Goal: Task Accomplishment & Management: Manage account settings

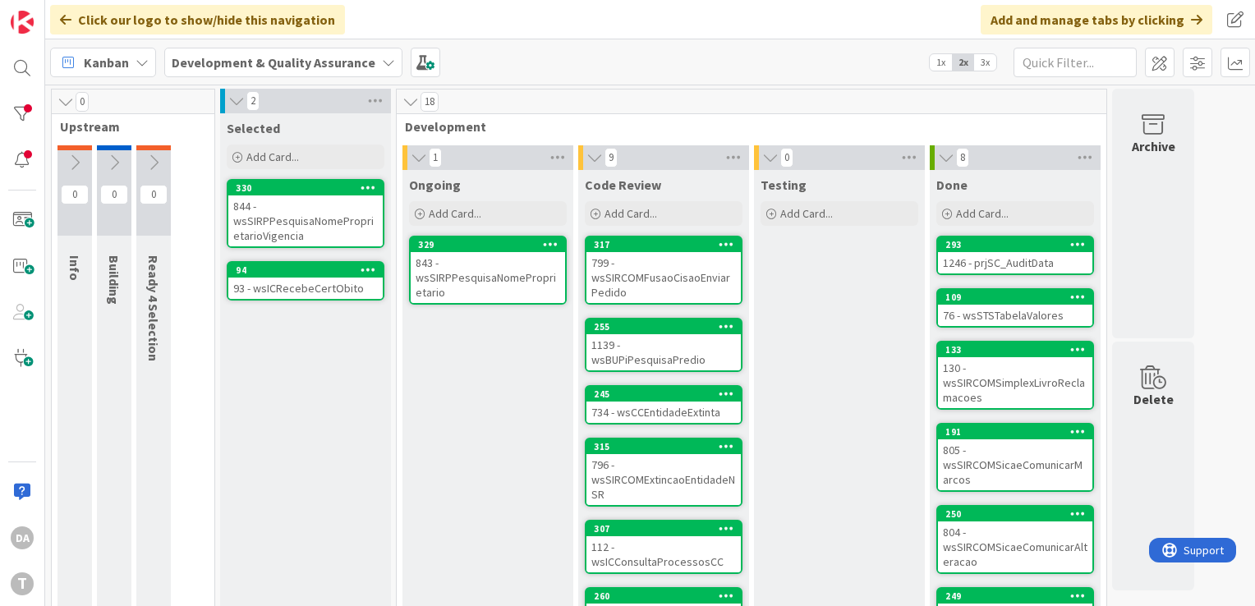
click at [465, 282] on div "843 - wsSIRPPesquisaNomeProprietario" at bounding box center [488, 277] width 154 height 51
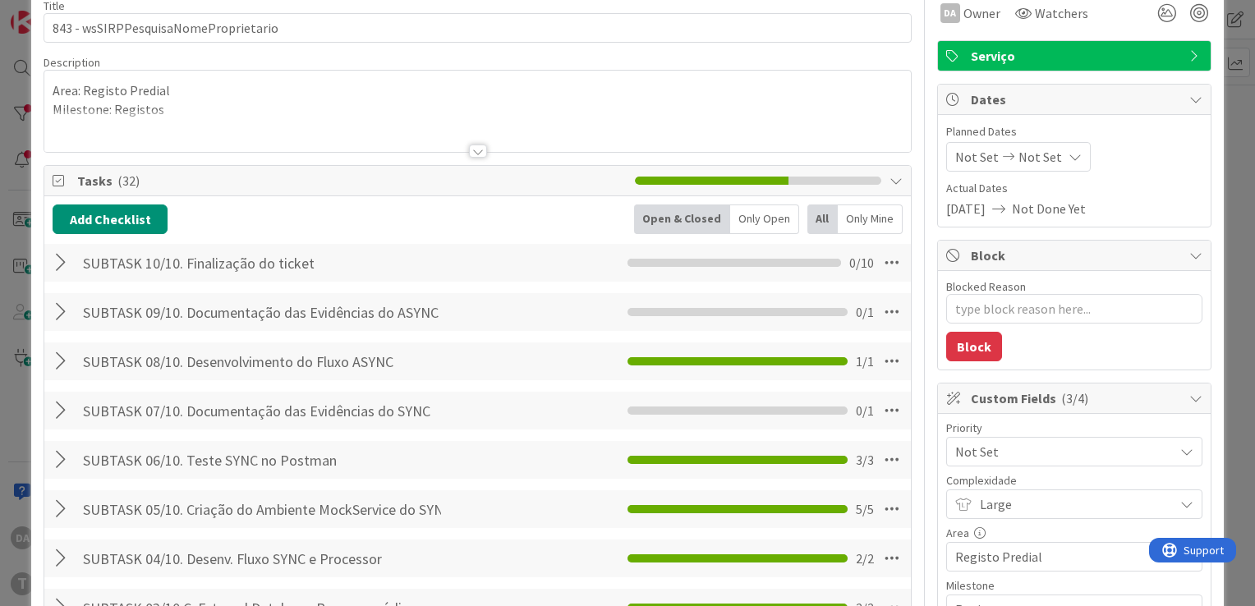
scroll to position [246, 0]
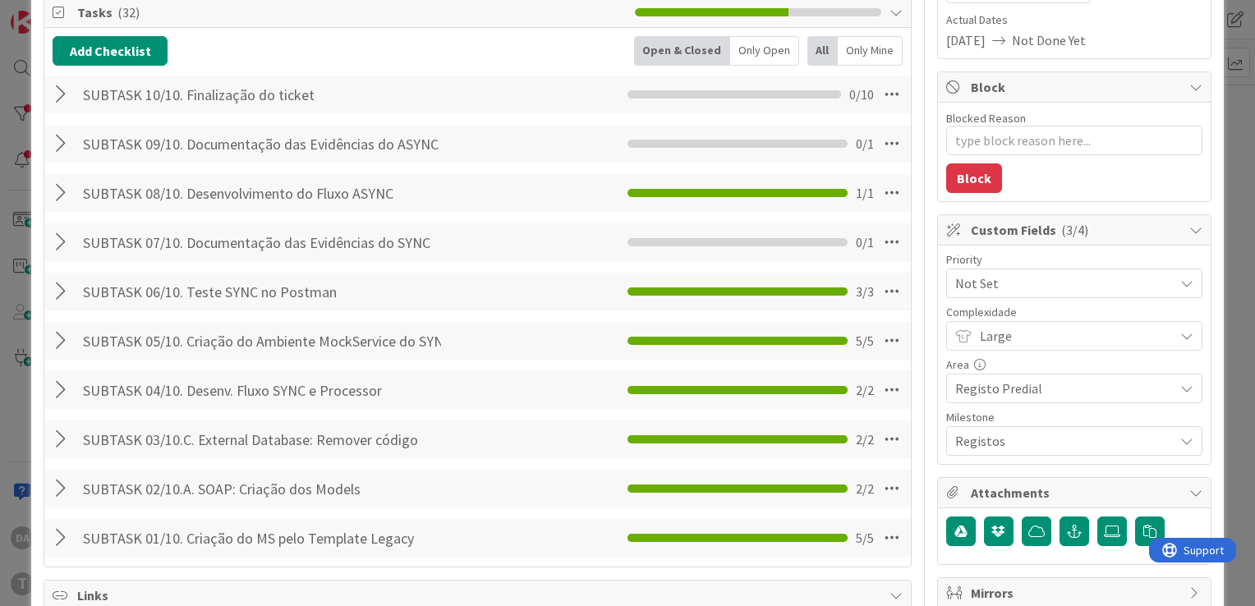
click at [60, 242] on div at bounding box center [63, 243] width 21 height 30
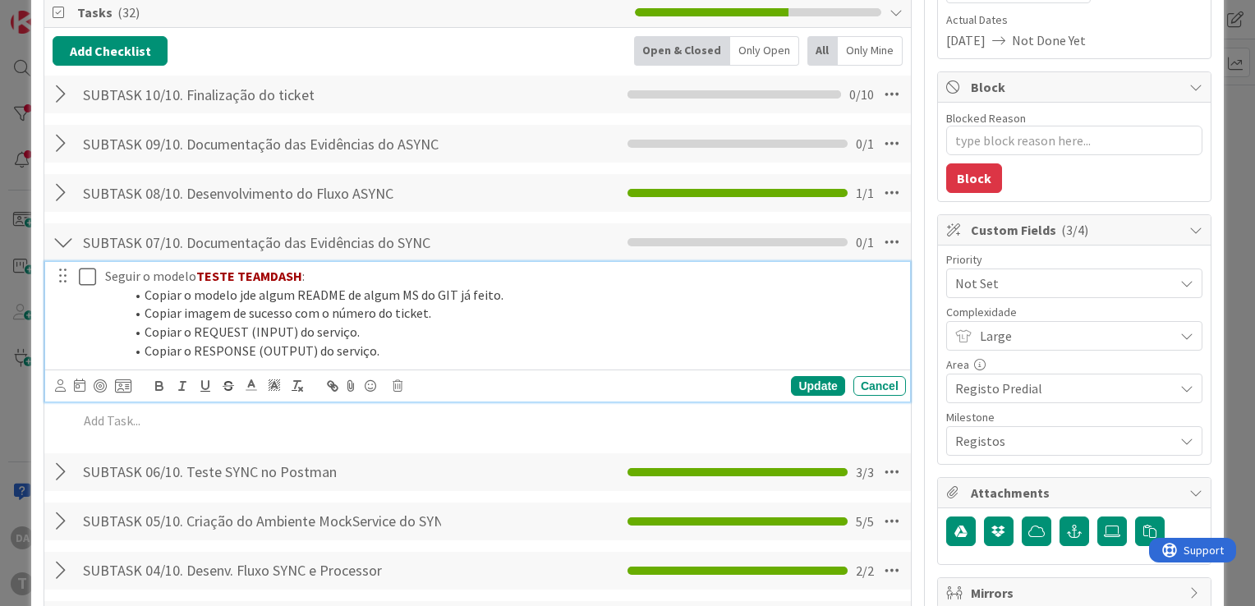
click at [86, 269] on icon at bounding box center [91, 277] width 25 height 20
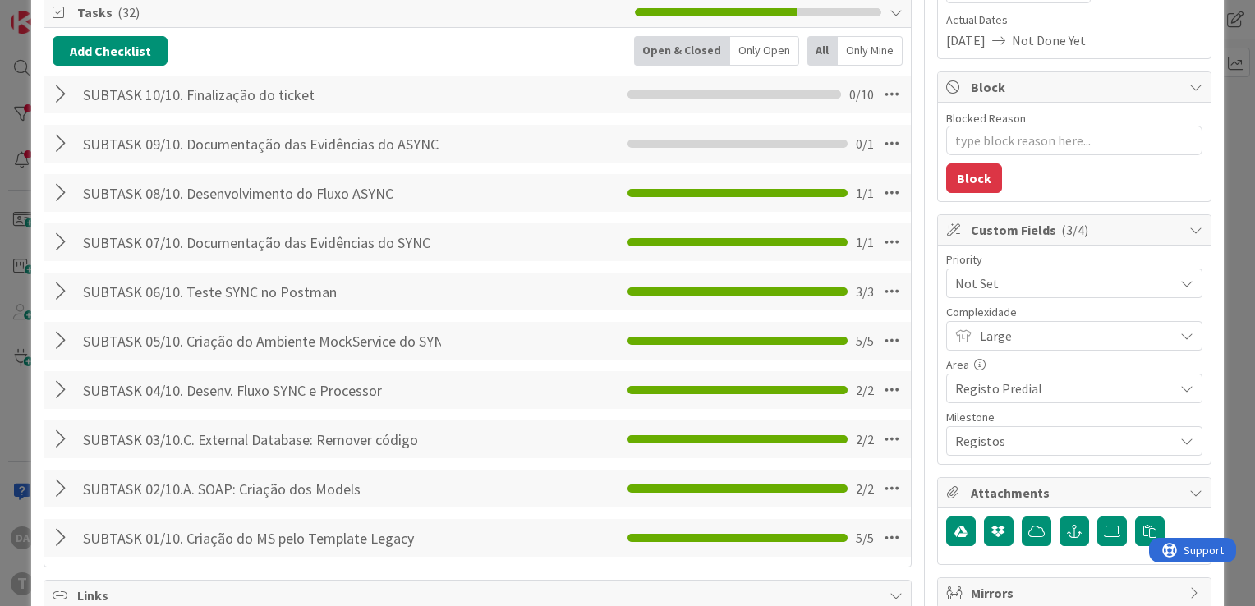
click at [59, 143] on div at bounding box center [63, 144] width 21 height 30
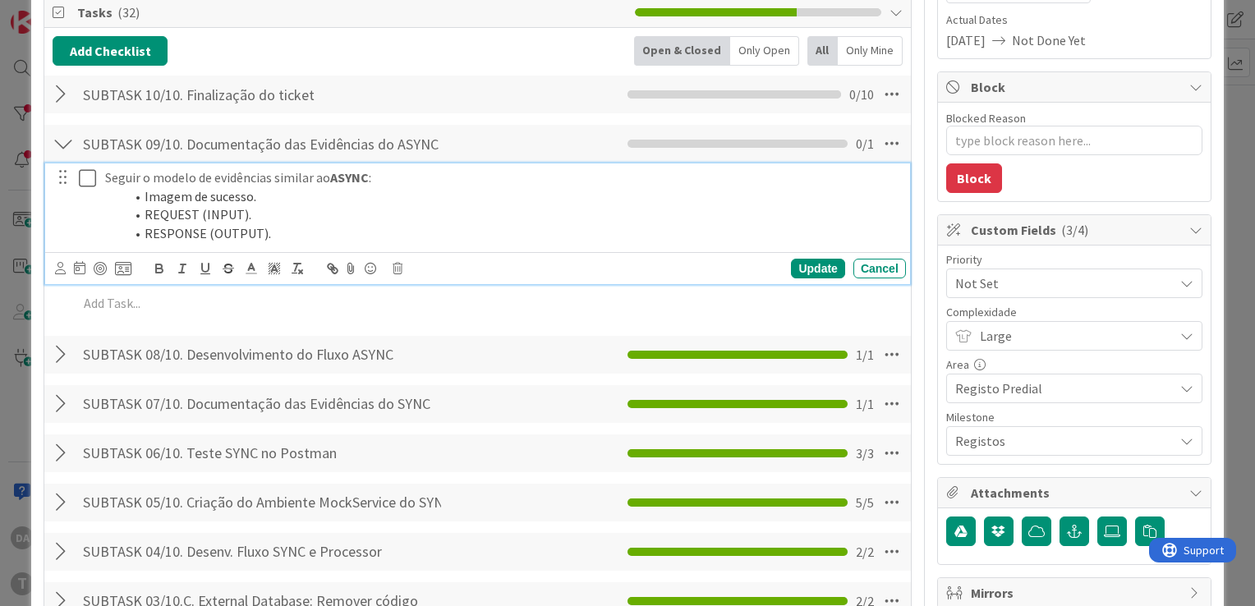
click at [88, 184] on icon at bounding box center [91, 178] width 25 height 20
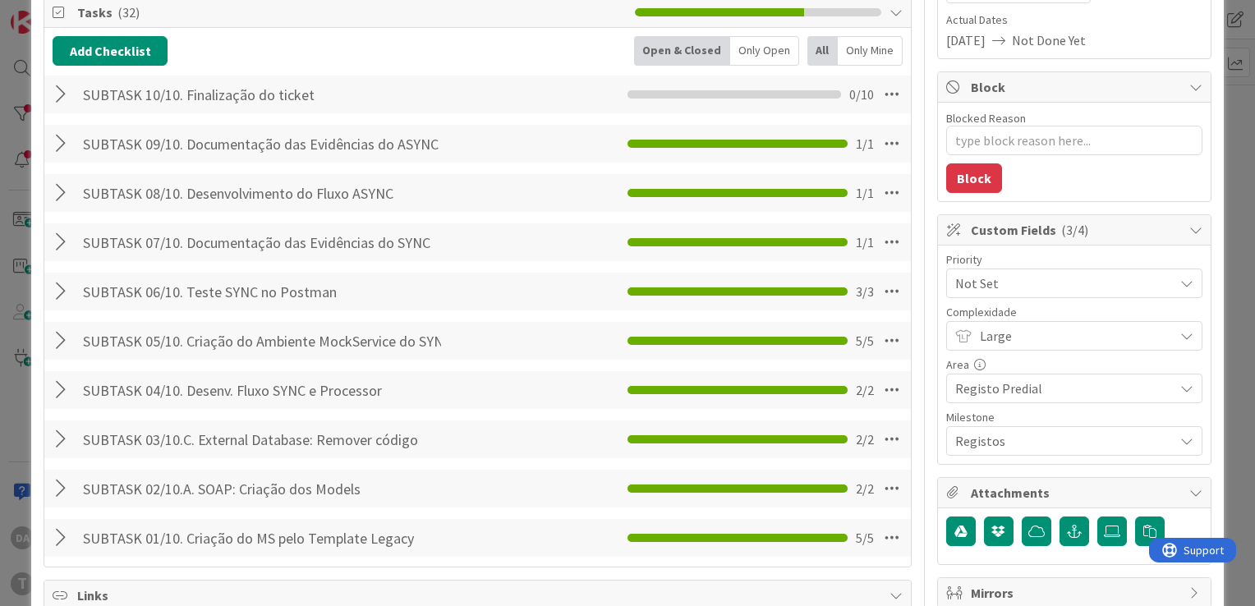
click at [59, 90] on div at bounding box center [63, 95] width 21 height 30
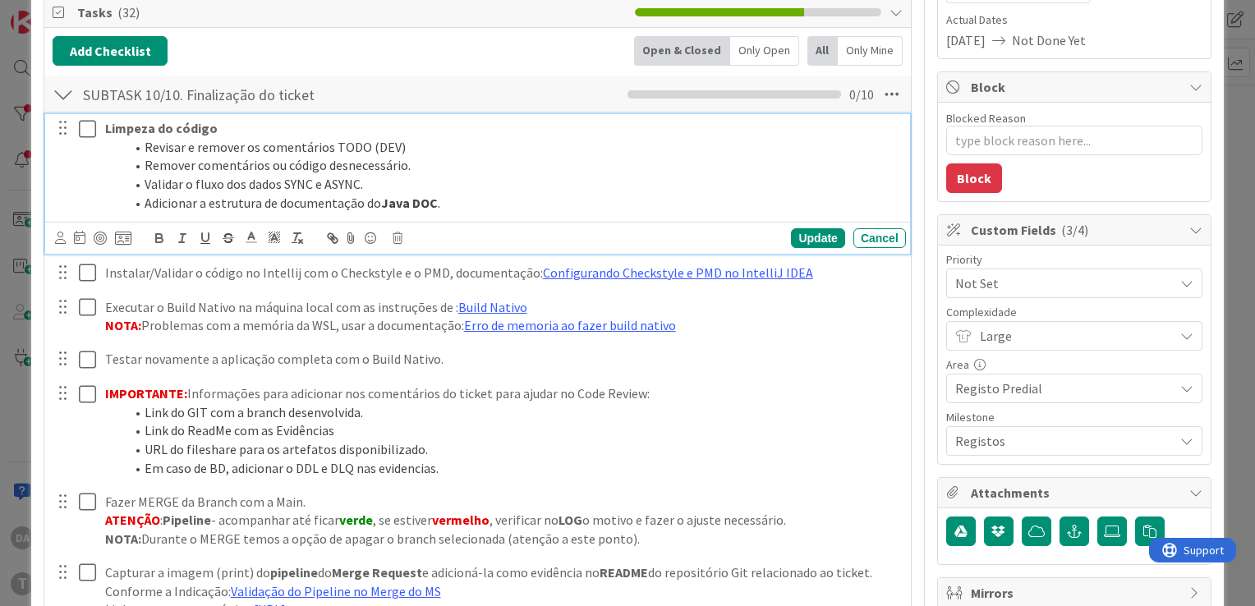
click at [89, 131] on icon at bounding box center [91, 129] width 25 height 20
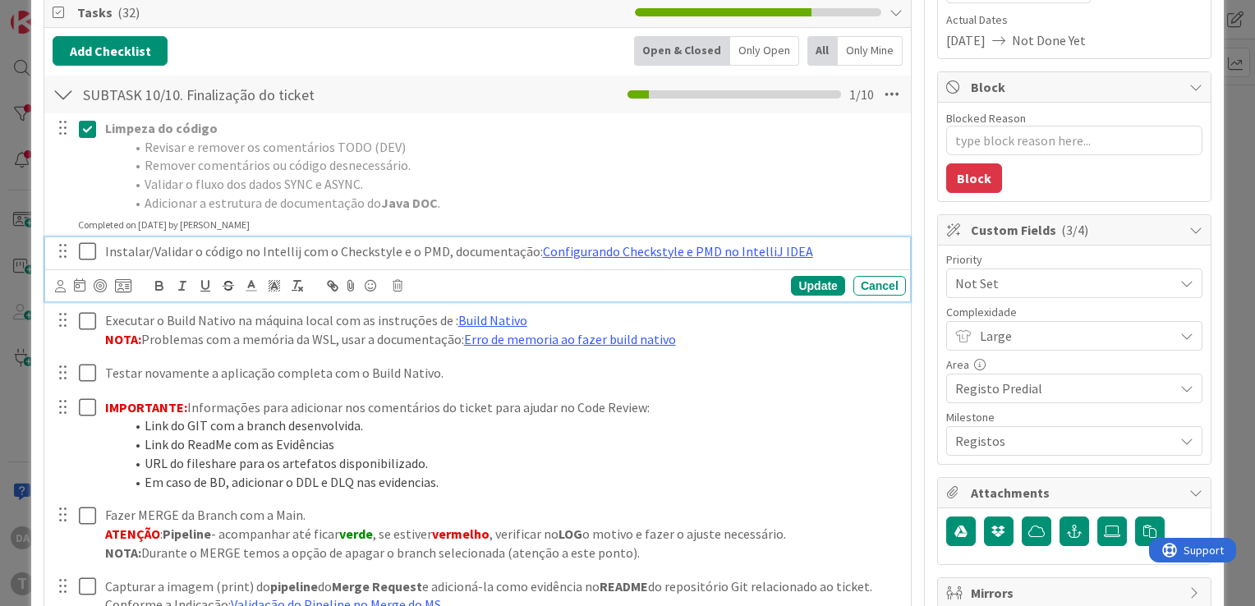
click at [87, 246] on icon at bounding box center [91, 252] width 25 height 20
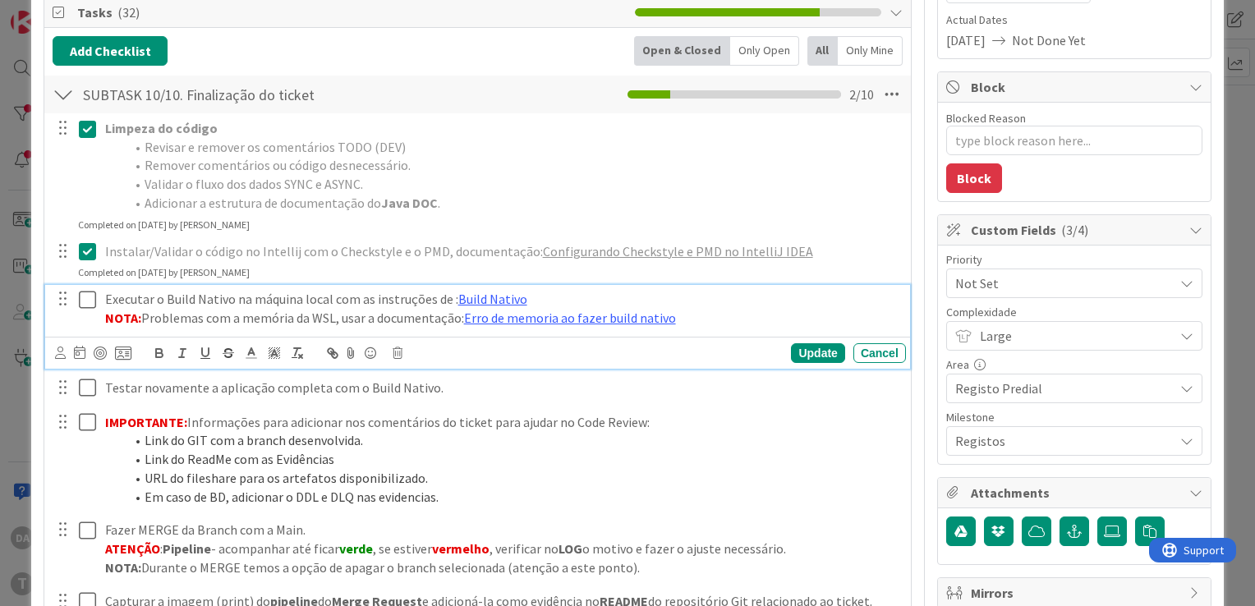
click at [84, 295] on icon at bounding box center [91, 300] width 25 height 20
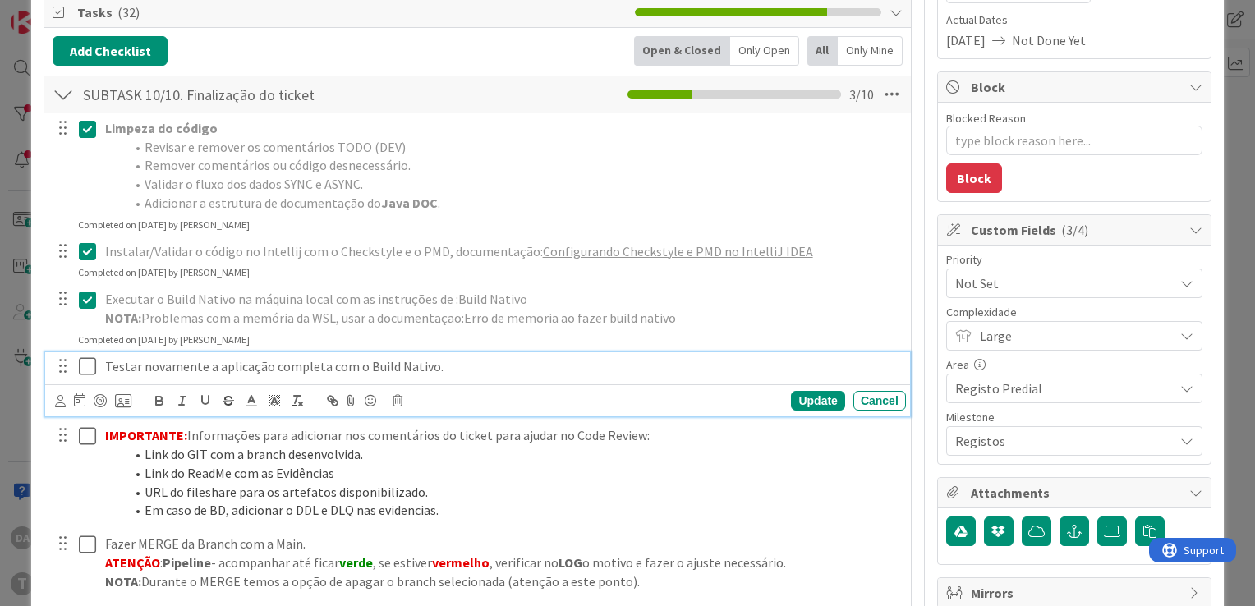
click at [86, 367] on icon at bounding box center [91, 367] width 25 height 20
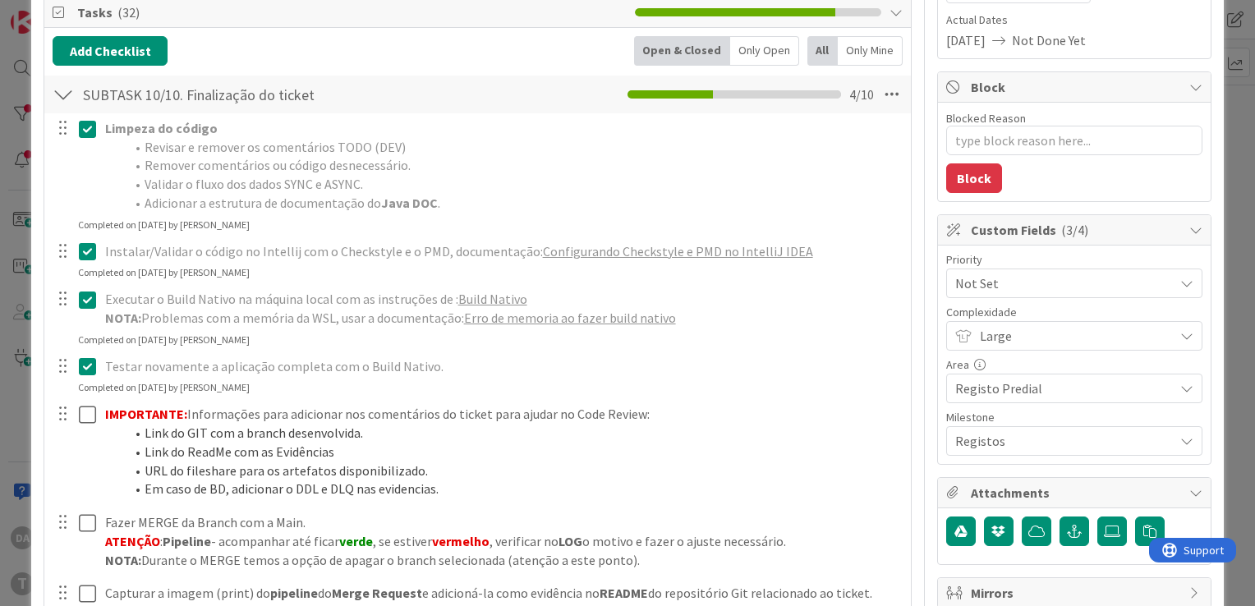
scroll to position [329, 0]
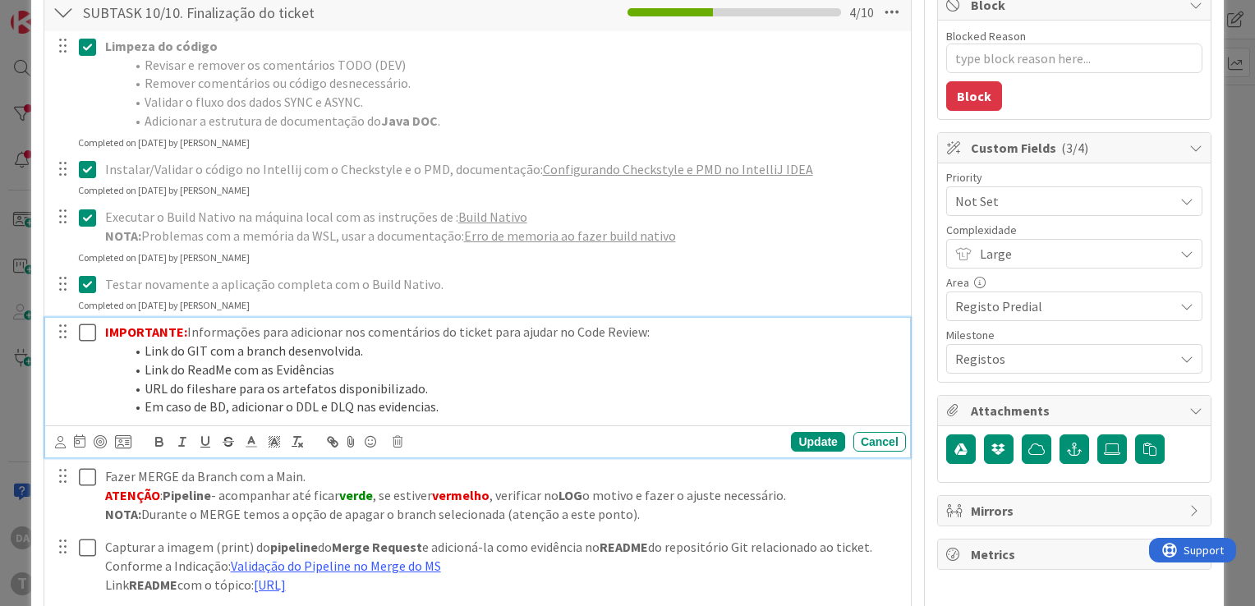
click at [86, 330] on icon at bounding box center [91, 333] width 25 height 20
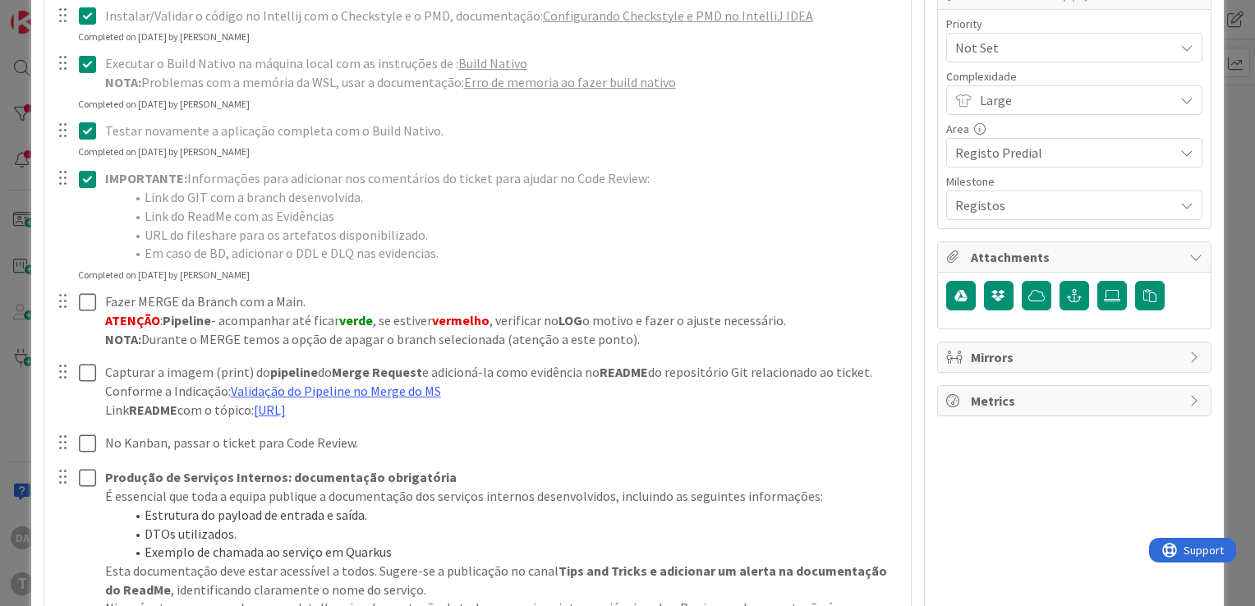
scroll to position [493, 0]
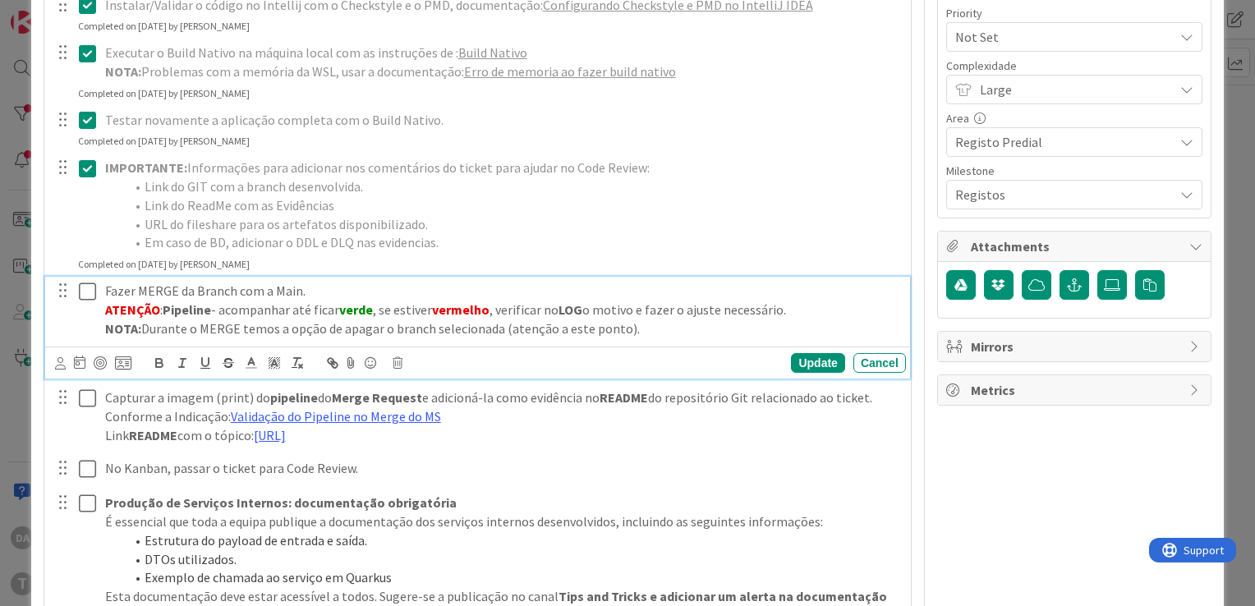
click at [86, 290] on icon at bounding box center [91, 292] width 25 height 20
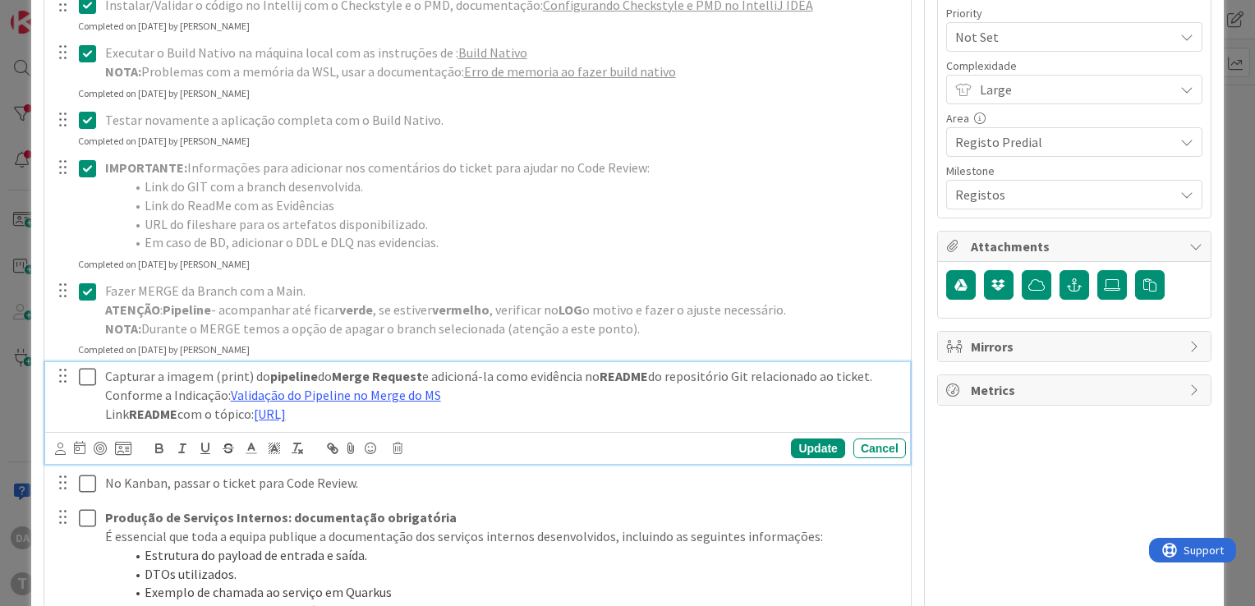
click at [90, 380] on icon at bounding box center [91, 377] width 25 height 20
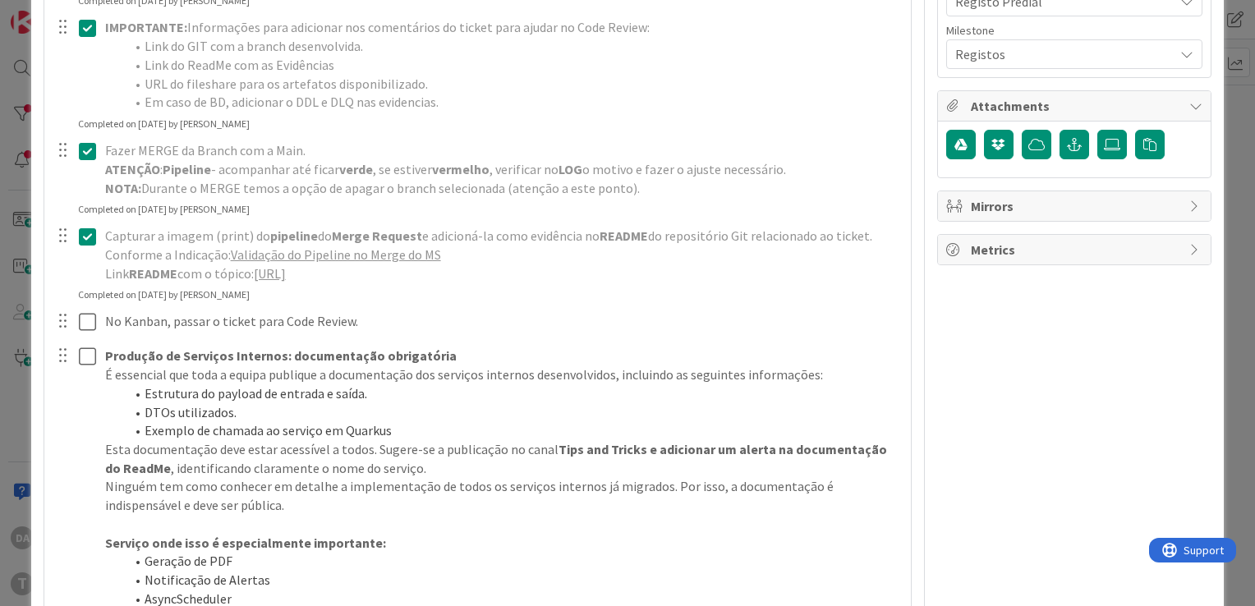
scroll to position [657, 0]
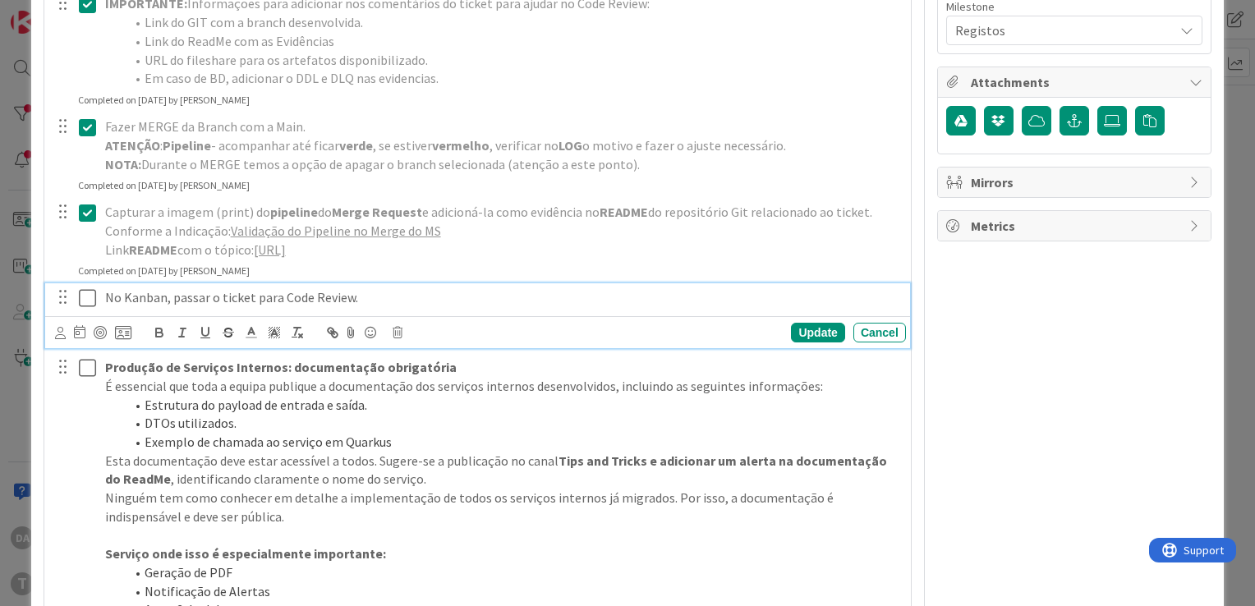
click at [85, 308] on icon at bounding box center [91, 298] width 25 height 20
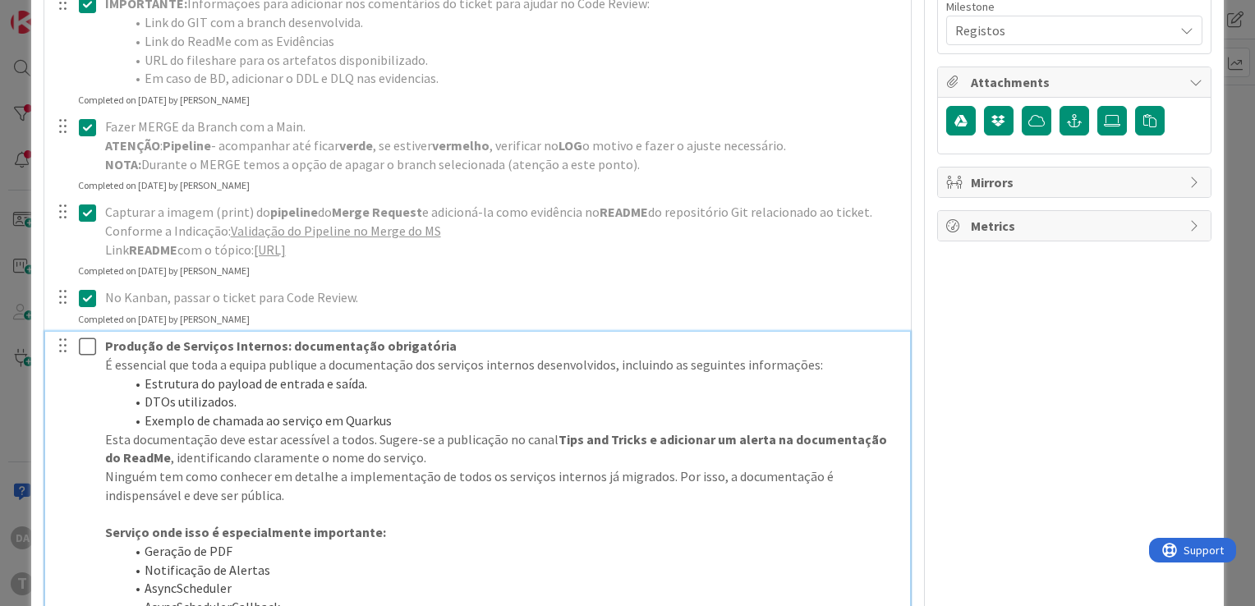
click at [88, 357] on icon at bounding box center [91, 347] width 25 height 20
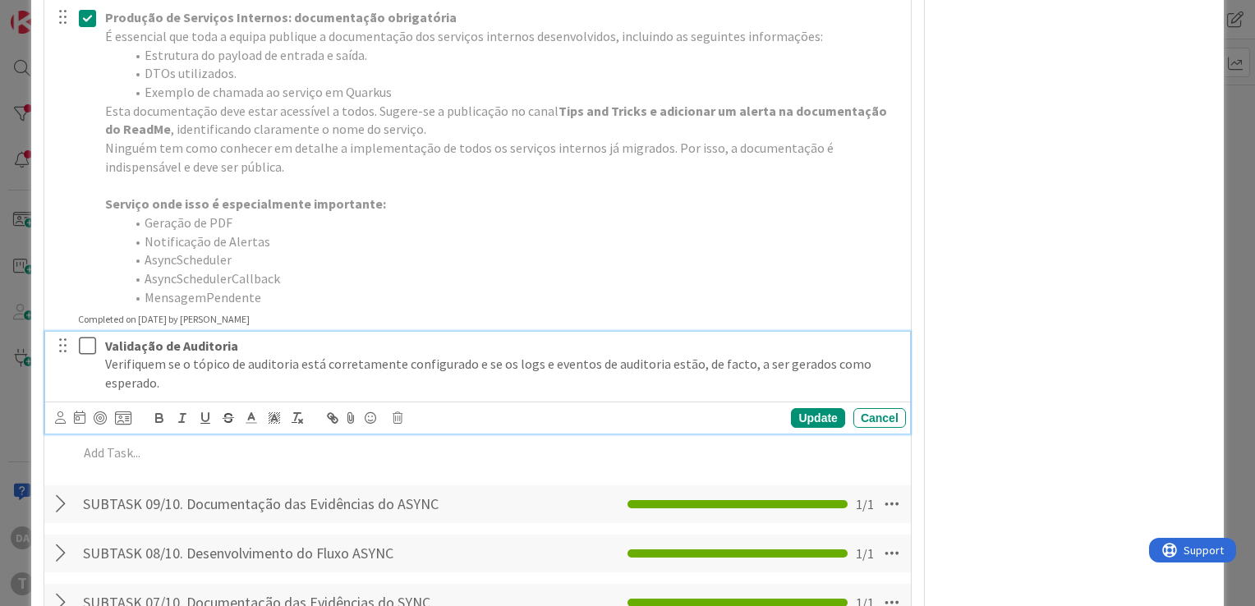
click at [88, 356] on icon at bounding box center [91, 346] width 25 height 20
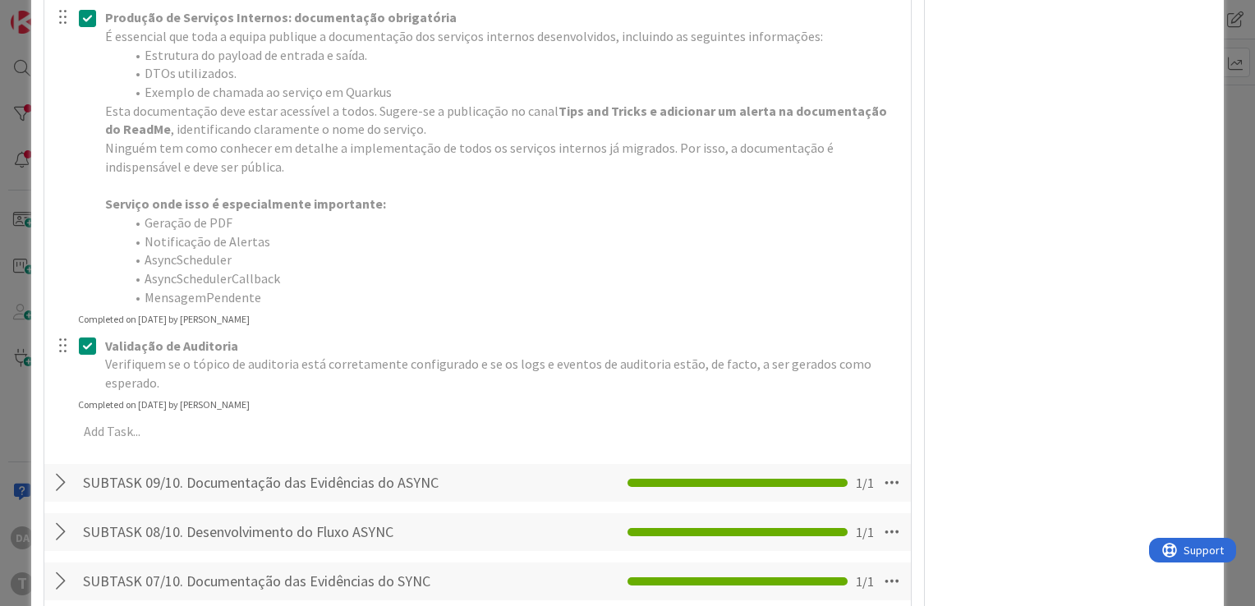
type textarea "x"
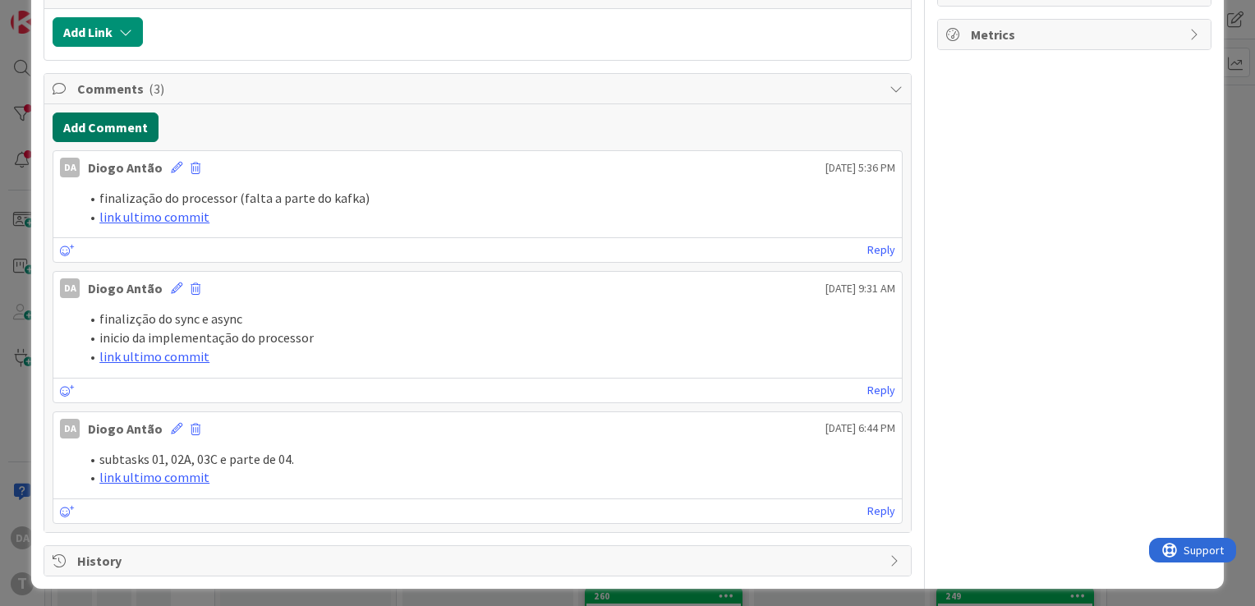
click at [122, 124] on button "Add Comment" at bounding box center [106, 128] width 106 height 30
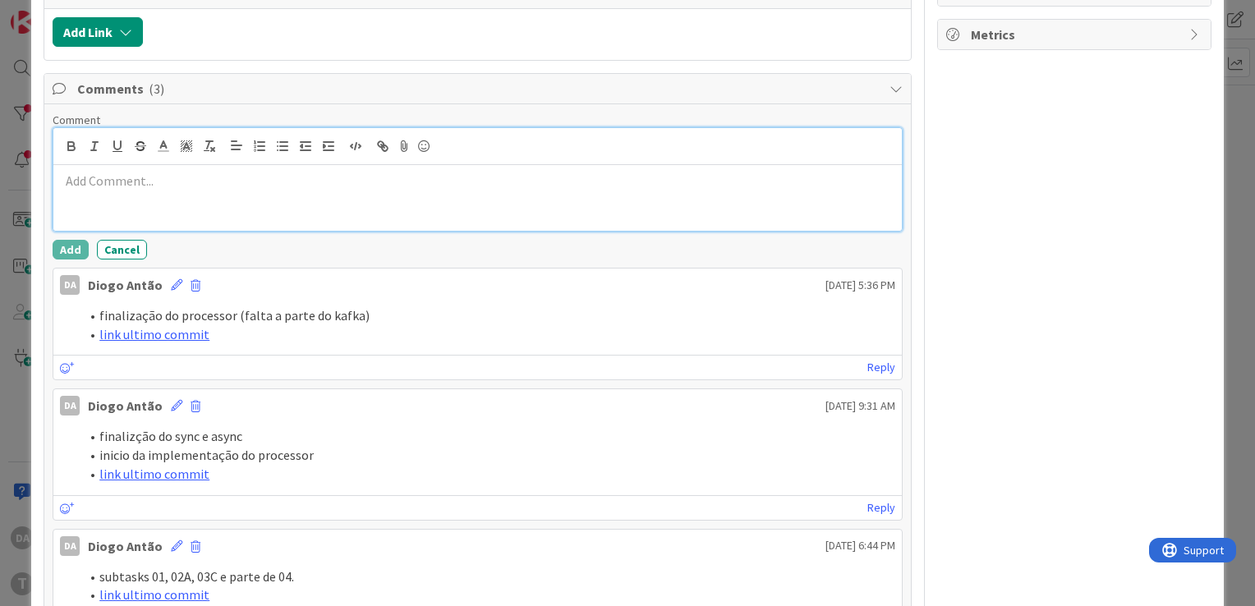
click at [191, 182] on p at bounding box center [477, 181] width 835 height 19
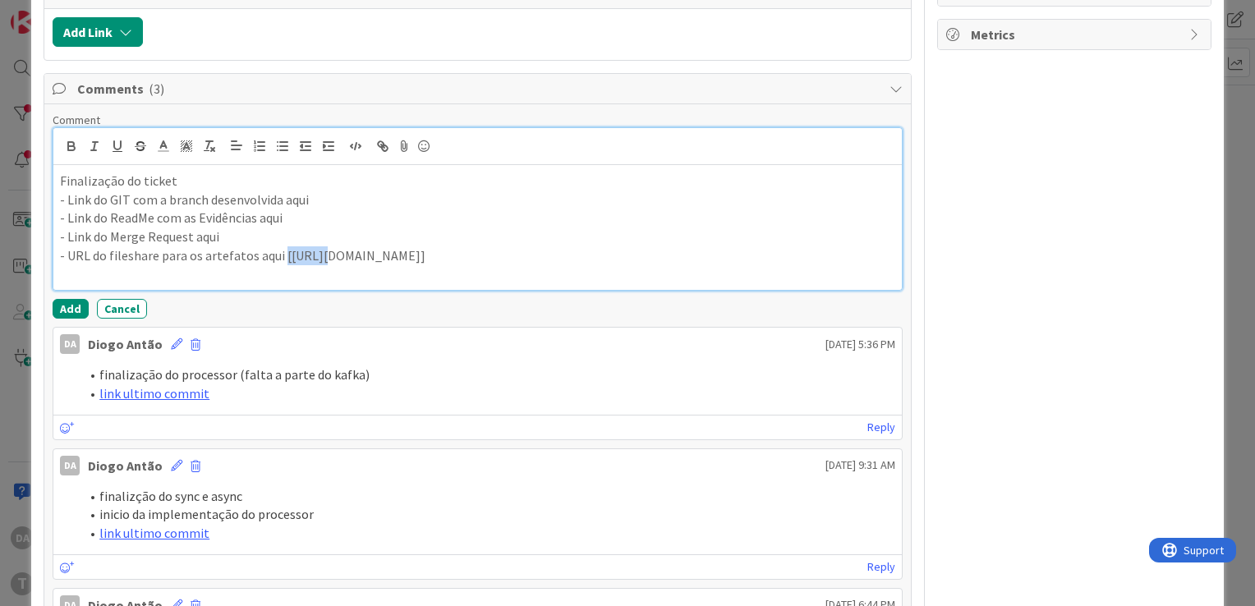
drag, startPoint x: 280, startPoint y: 255, endPoint x: 315, endPoint y: 261, distance: 35.9
click at [315, 261] on p "- URL do fileshare para os artefatos aqui [[URL][DOMAIN_NAME]]" at bounding box center [477, 255] width 835 height 19
drag, startPoint x: 706, startPoint y: 268, endPoint x: 283, endPoint y: 253, distance: 423.3
click at [283, 253] on p "- URL do fileshare para os artefatos aqui [[URL][DOMAIN_NAME]]" at bounding box center [477, 255] width 835 height 19
copy p "[URL][DOMAIN_NAME]"
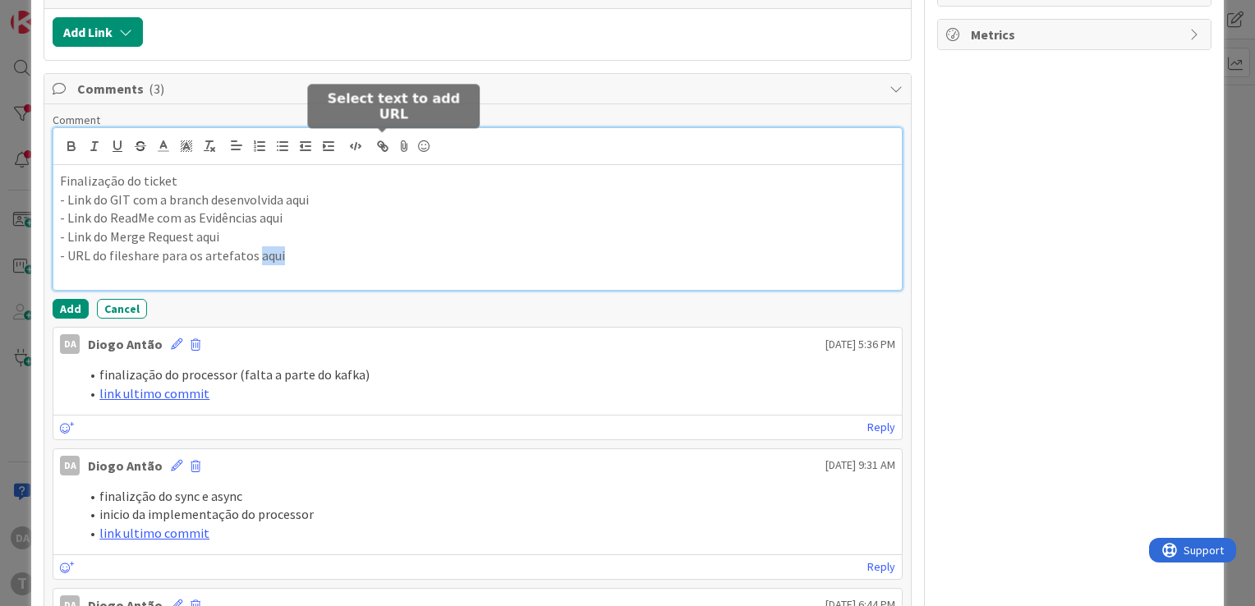
click at [384, 145] on line "button" at bounding box center [382, 146] width 3 height 3
paste input "[URL][DOMAIN_NAME]"
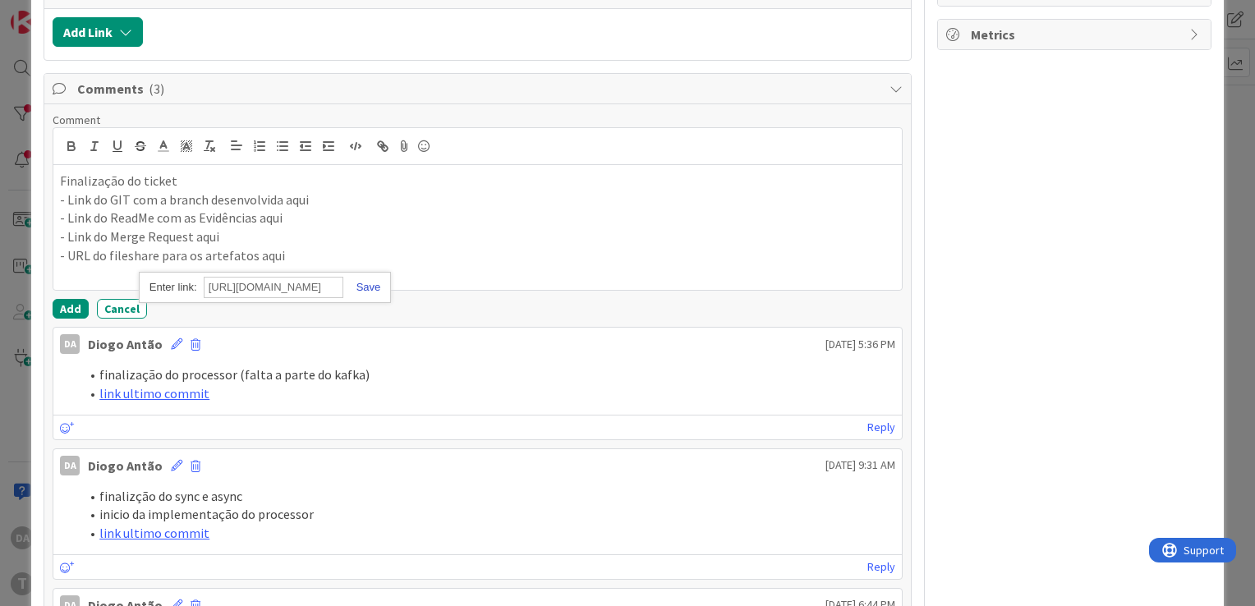
scroll to position [0, 0]
click at [366, 283] on link at bounding box center [362, 287] width 38 height 12
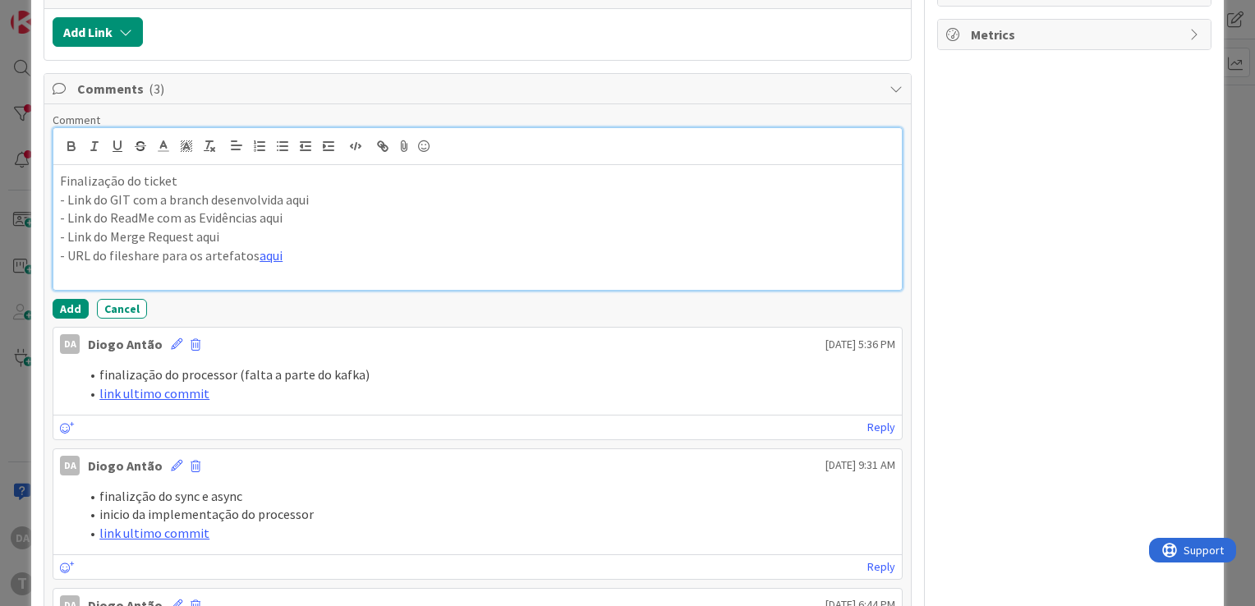
click at [384, 248] on p "- URL do fileshare para os artefatos aqui" at bounding box center [477, 255] width 835 height 19
click at [264, 251] on link "aqui" at bounding box center [271, 255] width 23 height 16
click at [210, 284] on link "[URL][DOMAIN_NAME]" at bounding box center [223, 287] width 113 height 21
drag, startPoint x: 191, startPoint y: 234, endPoint x: 228, endPoint y: 234, distance: 37.0
click at [228, 234] on p "- Link do Merge Request aqui" at bounding box center [477, 237] width 835 height 19
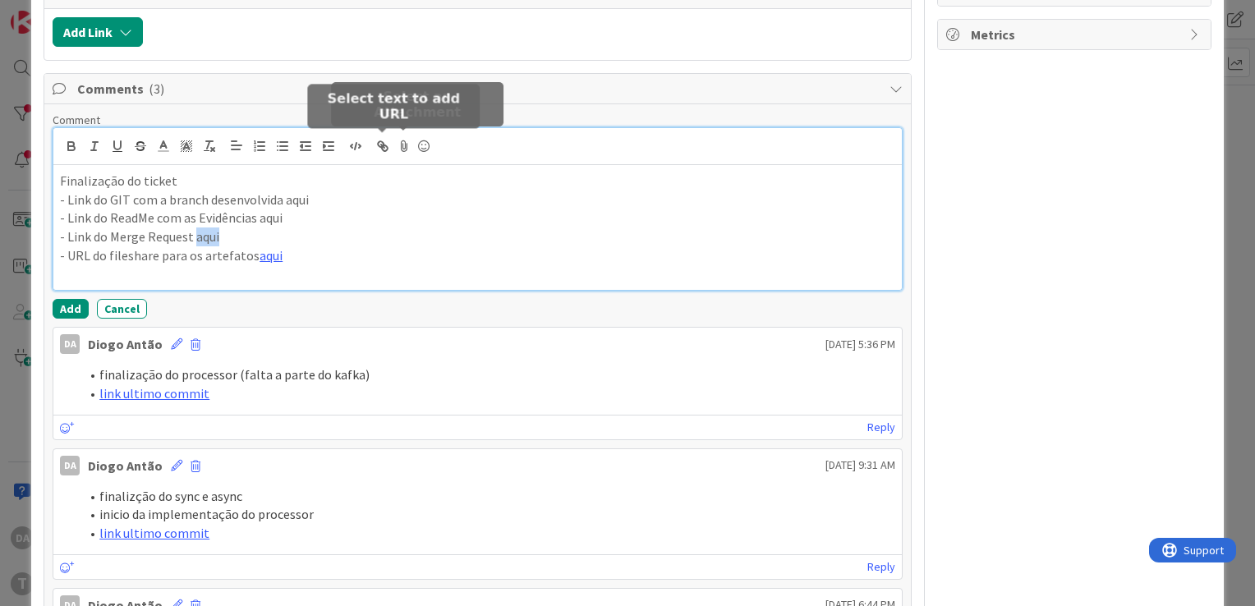
click at [384, 140] on icon "button" at bounding box center [382, 146] width 15 height 15
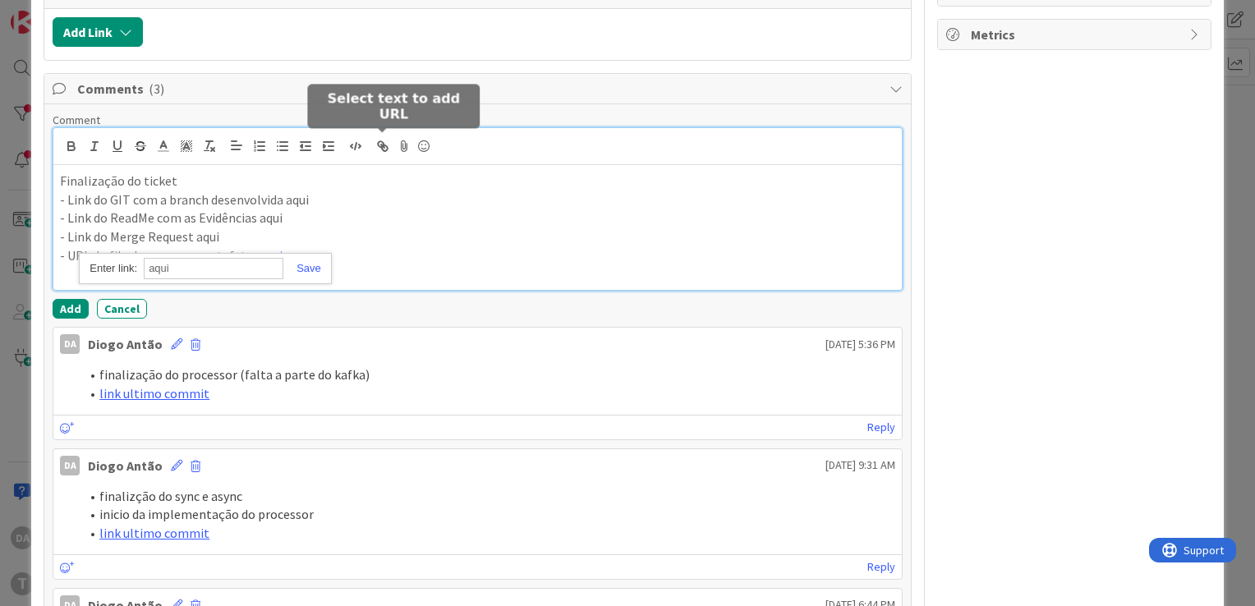
paste input "[URL]"
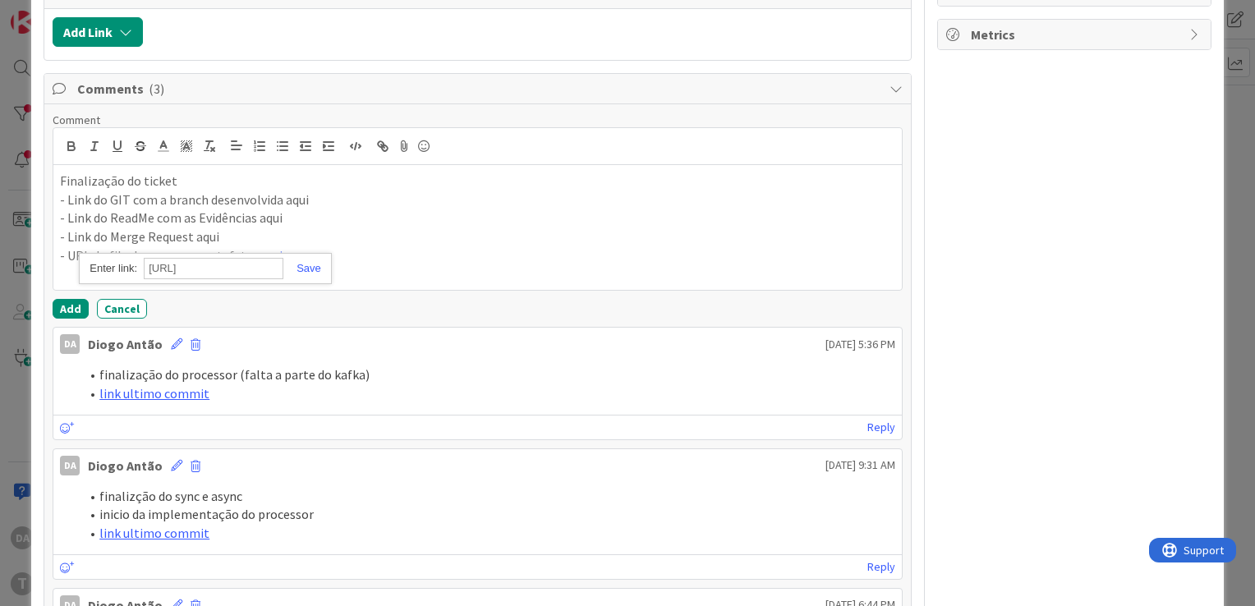
click at [311, 271] on div "[URL][DOMAIN_NAME] [URL]" at bounding box center [205, 269] width 252 height 32
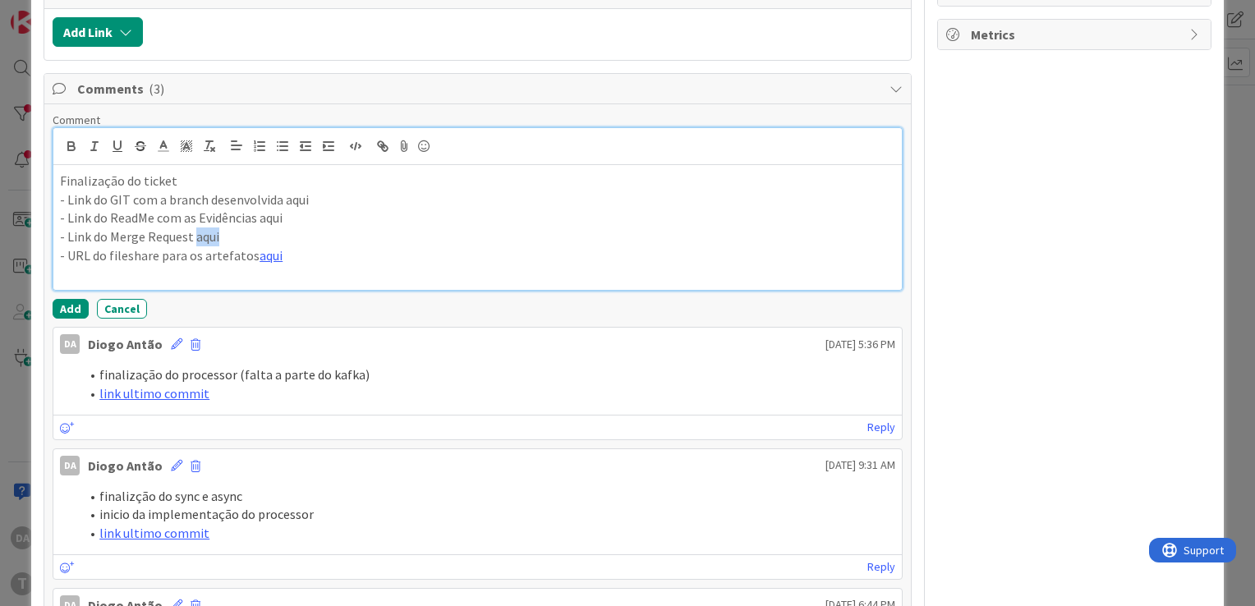
click at [315, 237] on p "- Link do Merge Request aqui" at bounding box center [477, 237] width 835 height 19
drag, startPoint x: 278, startPoint y: 228, endPoint x: 192, endPoint y: 238, distance: 86.0
click at [192, 238] on p "- Link do Merge Request aqui" at bounding box center [477, 237] width 835 height 19
click at [380, 146] on icon "button" at bounding box center [382, 146] width 15 height 15
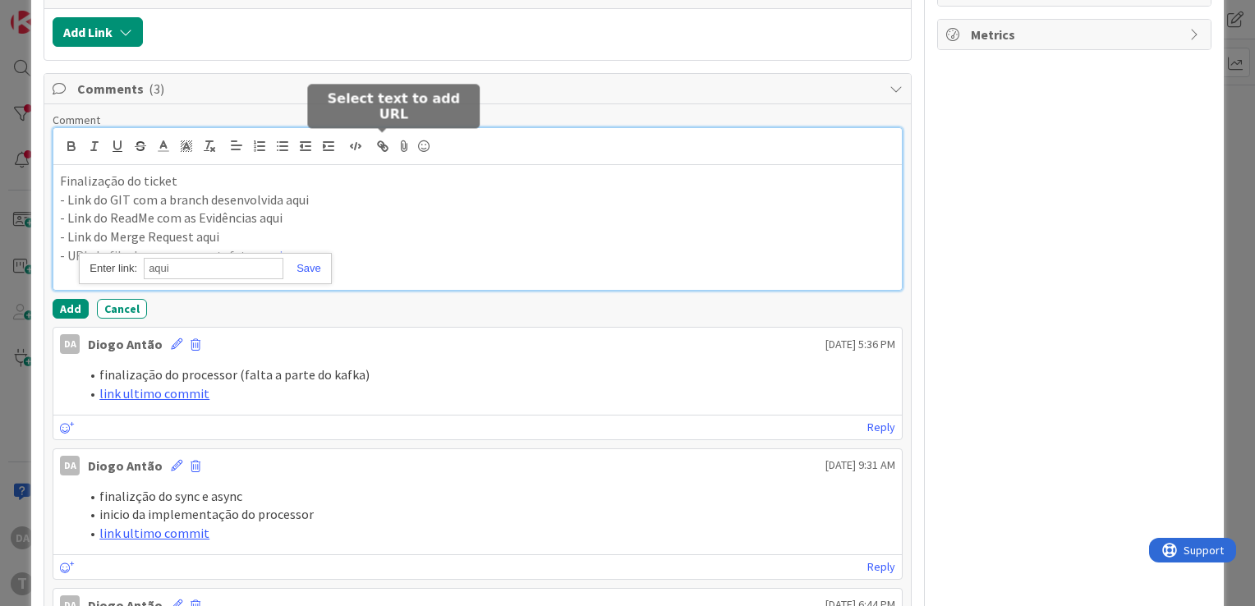
paste input "[URL]"
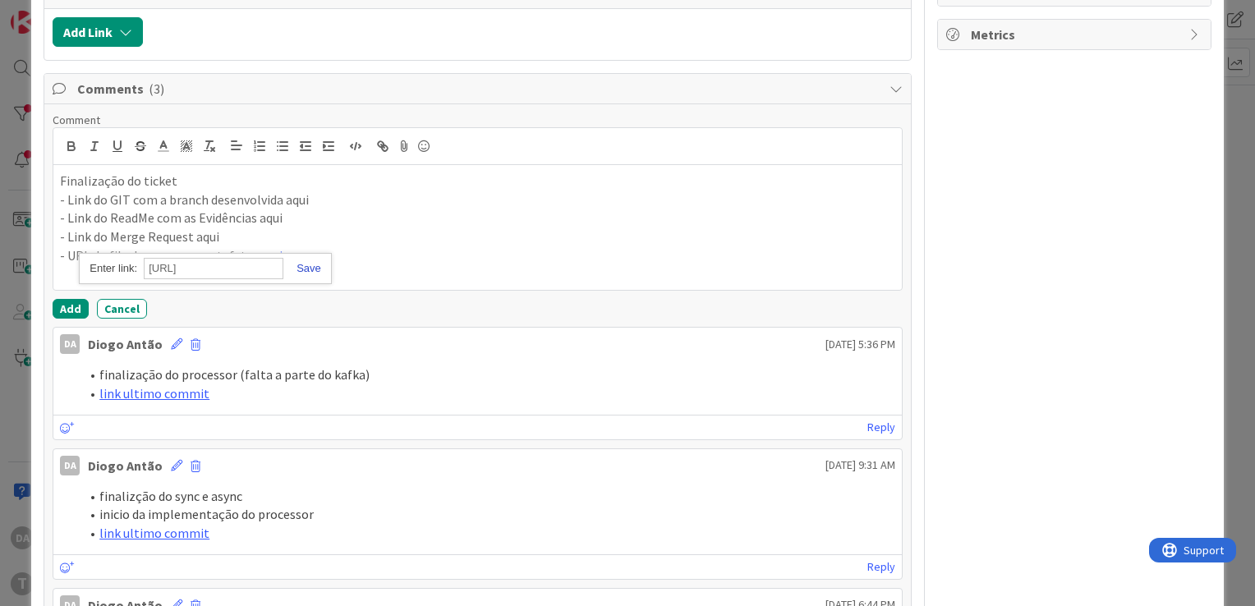
click at [307, 262] on link at bounding box center [302, 268] width 38 height 12
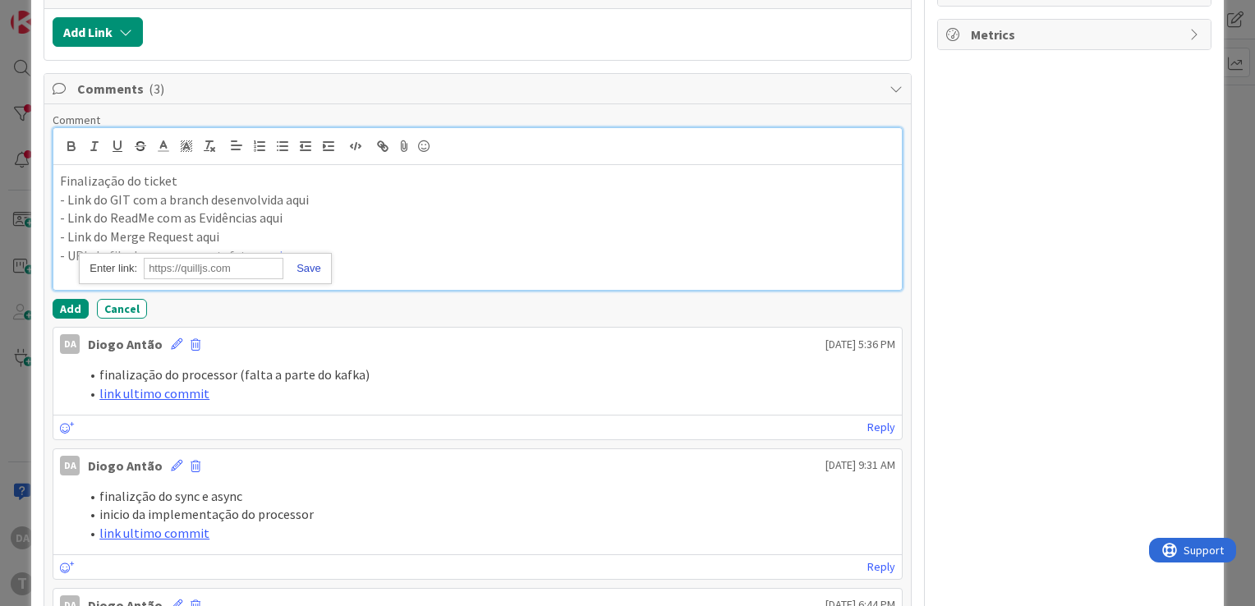
scroll to position [0, 0]
click at [298, 215] on p "- Link do ReadMe com as Evidências aqui" at bounding box center [477, 218] width 835 height 19
drag, startPoint x: 281, startPoint y: 196, endPoint x: 338, endPoint y: 197, distance: 56.7
click at [338, 197] on p "- Link do GIT com a branch desenvolvida aqui" at bounding box center [477, 200] width 835 height 19
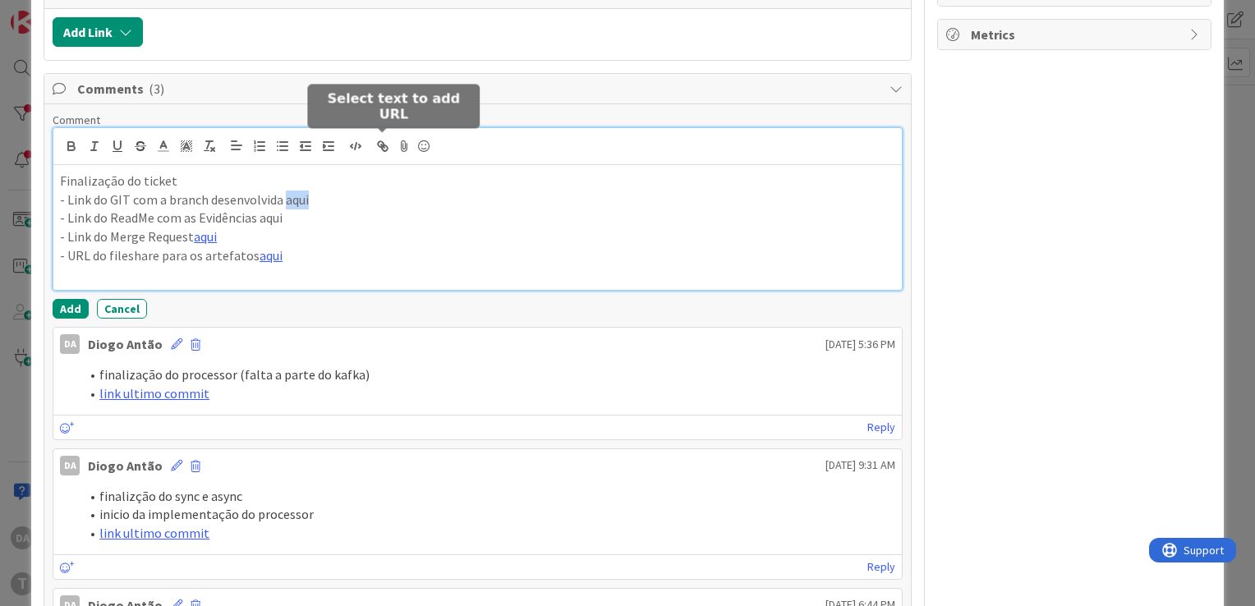
click at [387, 143] on icon "button" at bounding box center [382, 146] width 15 height 15
paste input "[URL]"
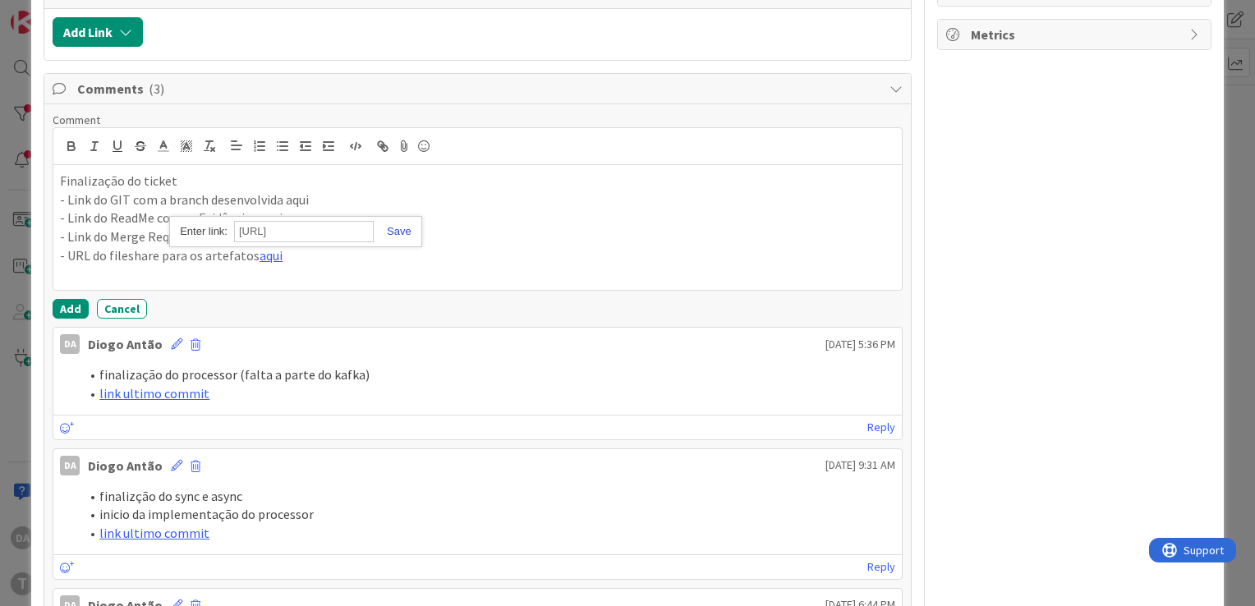
click at [401, 225] on link at bounding box center [393, 231] width 38 height 12
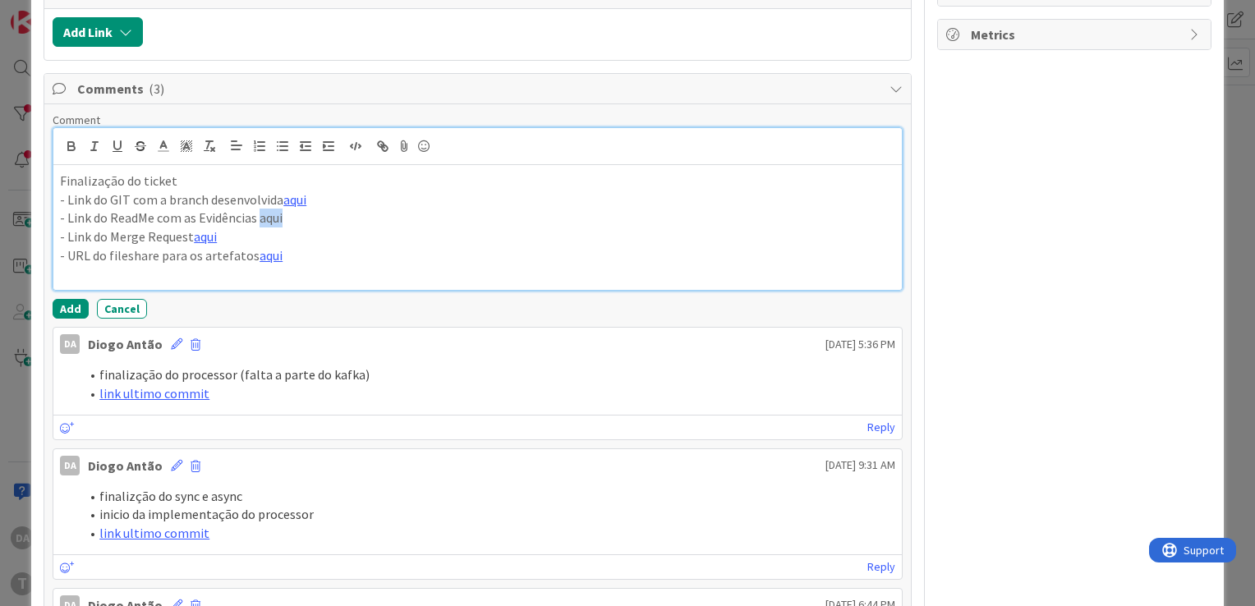
drag, startPoint x: 312, startPoint y: 212, endPoint x: 260, endPoint y: 223, distance: 53.8
click at [260, 223] on p "- Link do ReadMe com as Evidências aqui" at bounding box center [477, 218] width 835 height 19
click at [380, 145] on icon "button" at bounding box center [382, 146] width 15 height 15
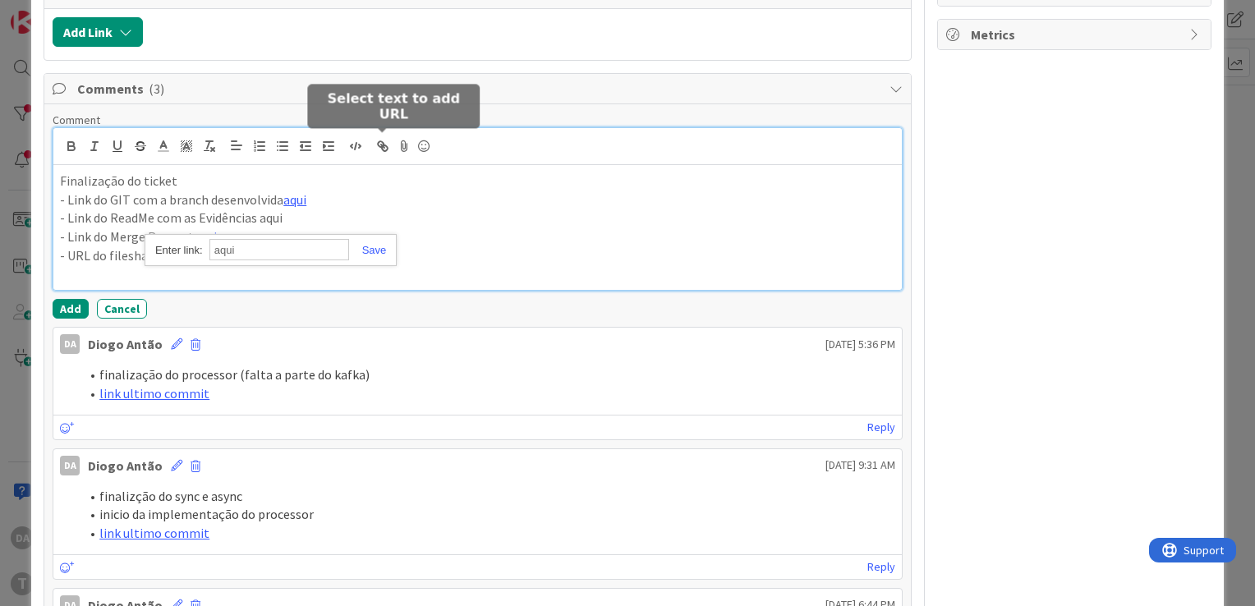
paste input "[URL]"
type input "[URL]"
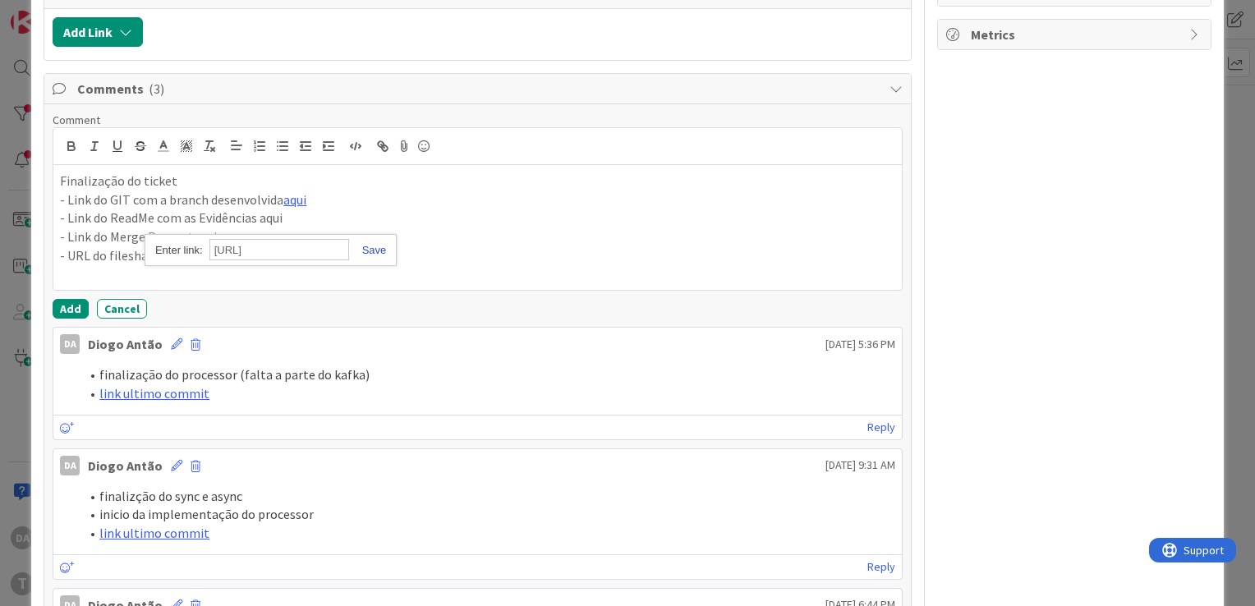
scroll to position [0, 0]
click at [372, 244] on link at bounding box center [368, 250] width 38 height 12
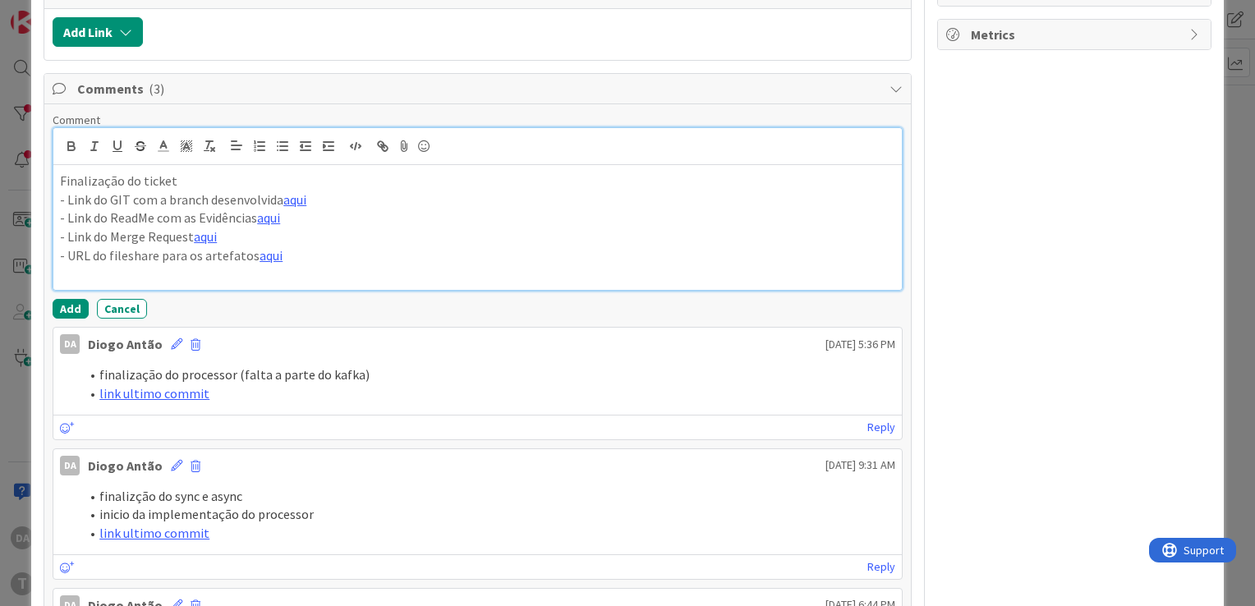
click at [372, 246] on p "- URL do fileshare para os artefatos aqui" at bounding box center [477, 255] width 835 height 19
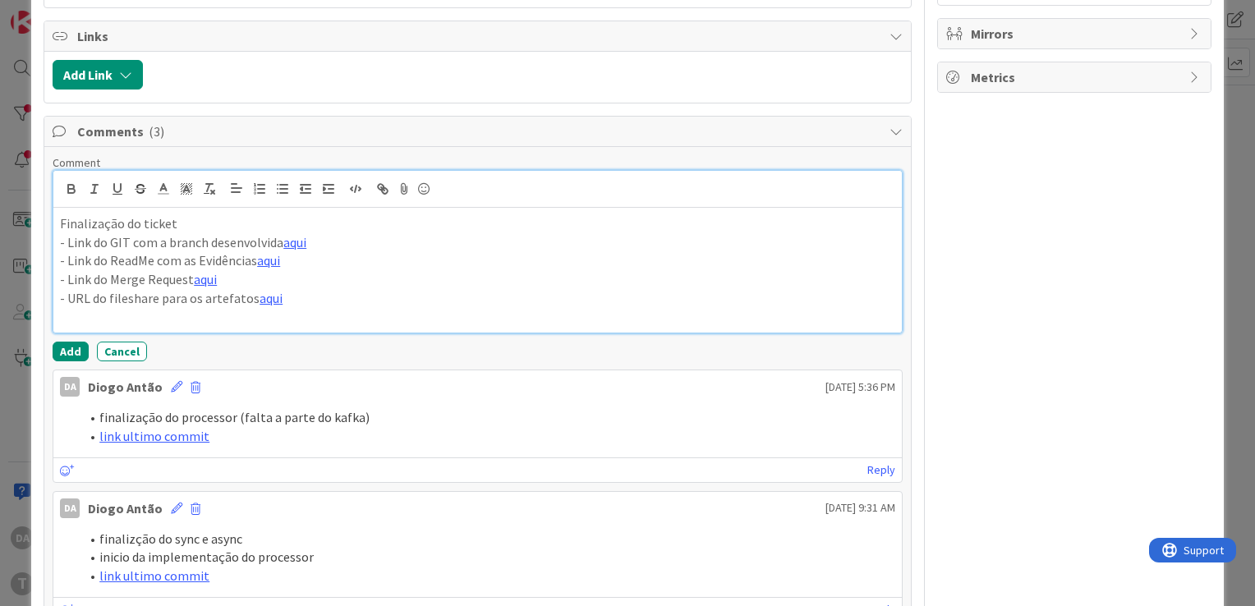
scroll to position [766, 0]
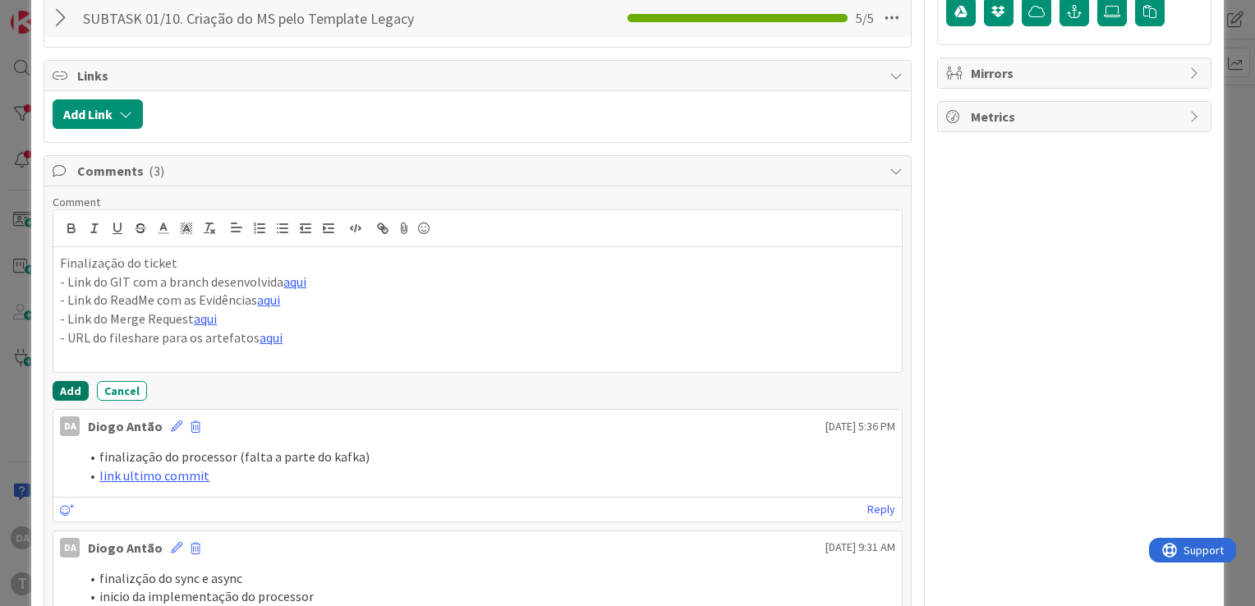
click at [73, 385] on button "Add" at bounding box center [71, 391] width 36 height 20
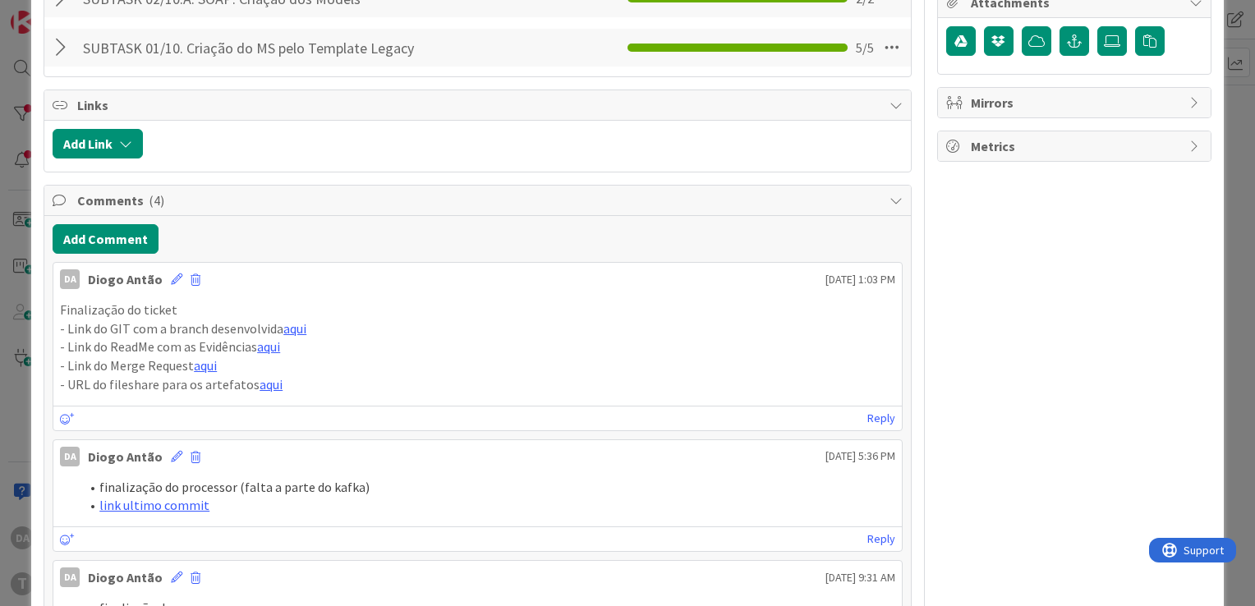
scroll to position [739, 0]
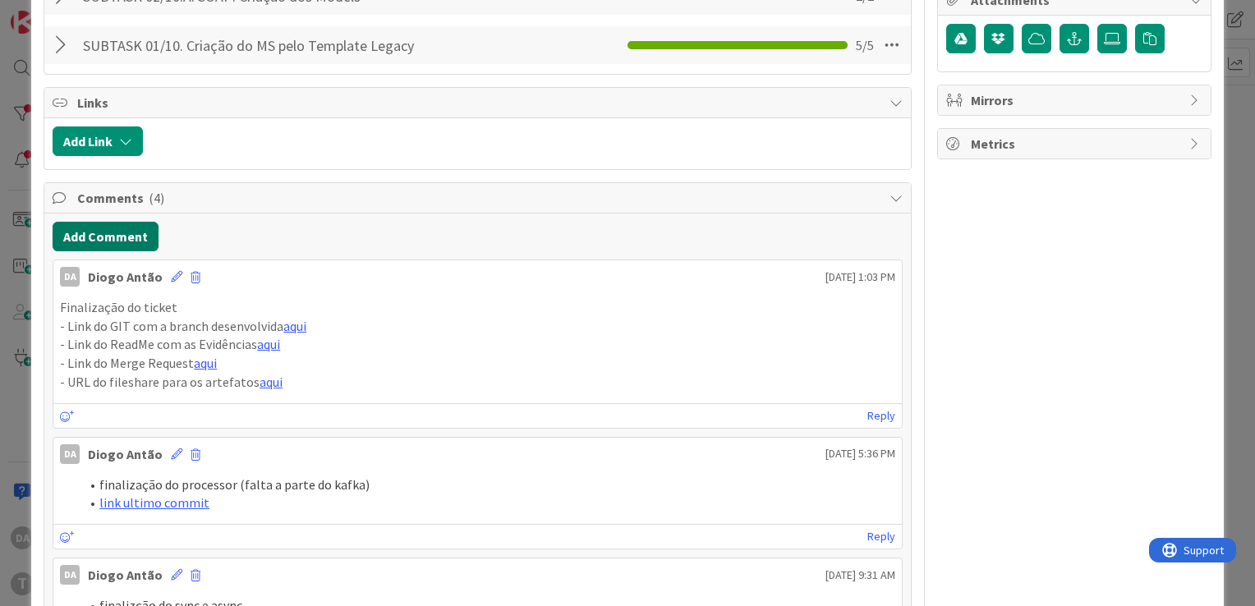
click at [119, 226] on button "Add Comment" at bounding box center [106, 237] width 106 height 30
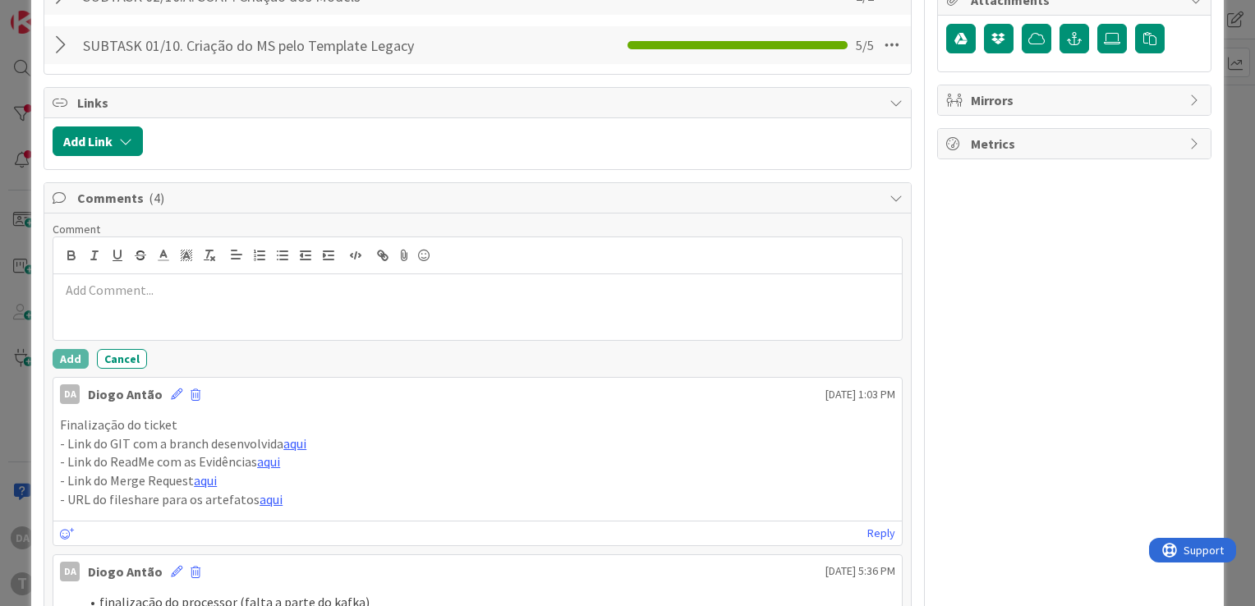
click at [161, 290] on p at bounding box center [477, 290] width 835 height 19
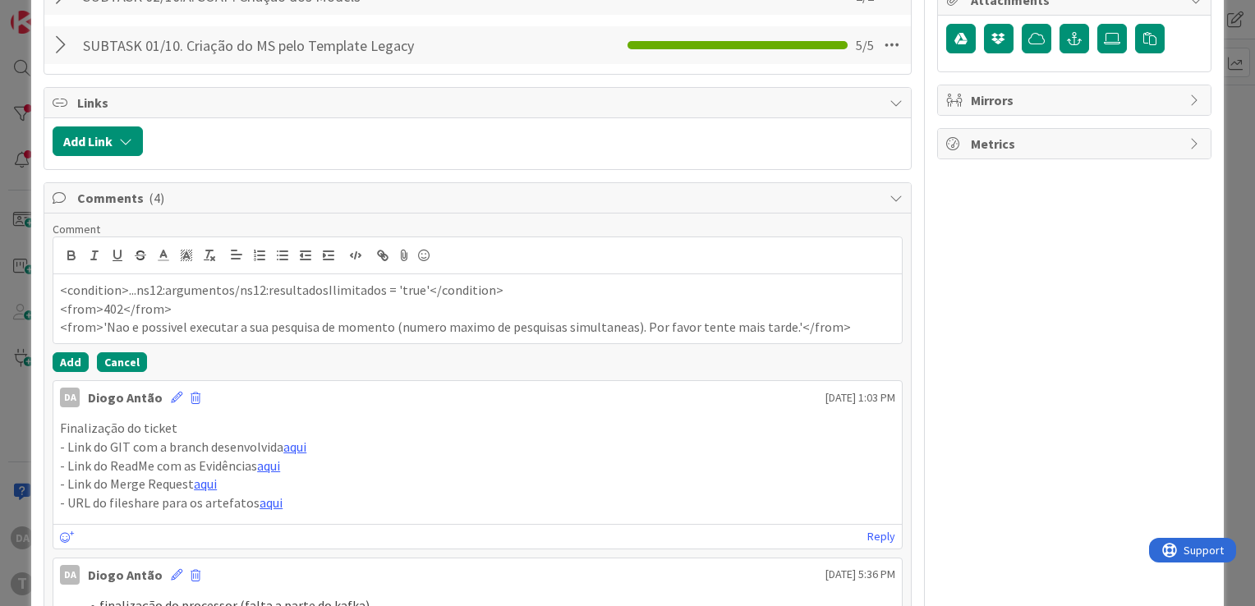
click at [135, 365] on button "Cancel" at bounding box center [122, 362] width 50 height 20
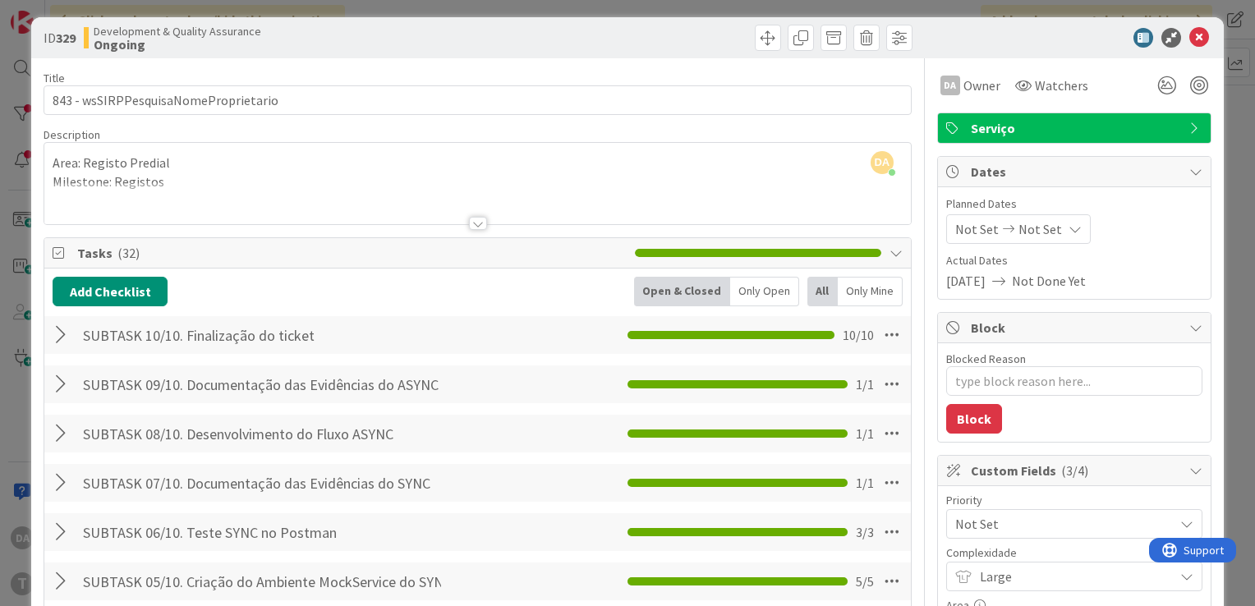
scroll to position [0, 0]
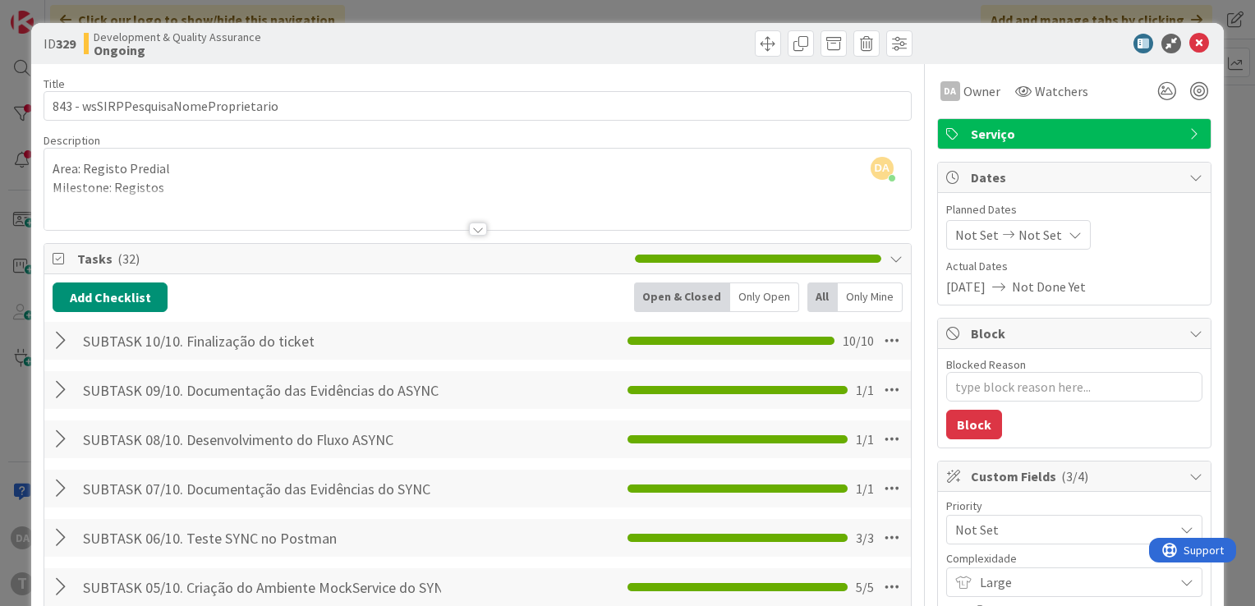
click at [470, 228] on div at bounding box center [478, 229] width 18 height 13
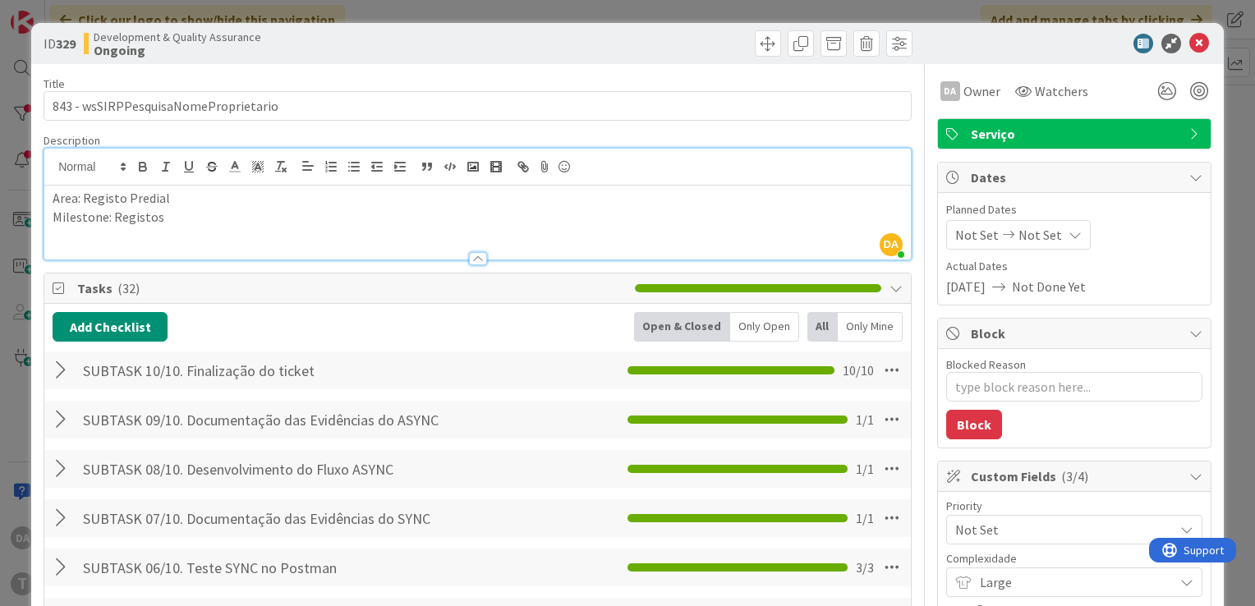
click at [472, 259] on div at bounding box center [478, 258] width 18 height 13
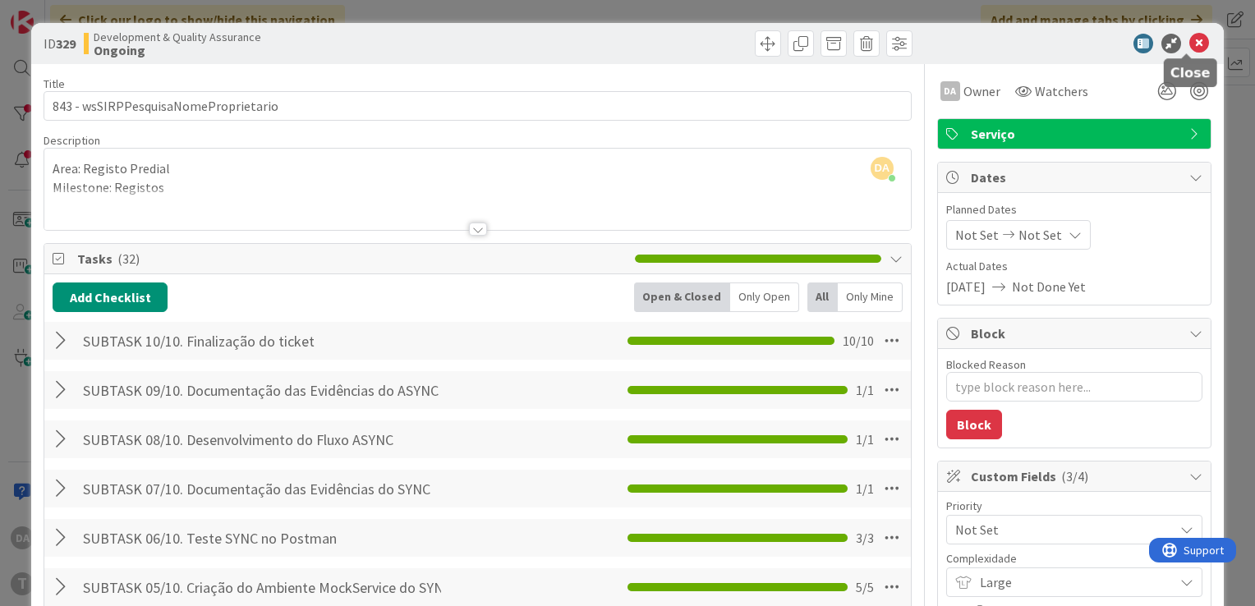
click at [1189, 42] on icon at bounding box center [1199, 44] width 20 height 20
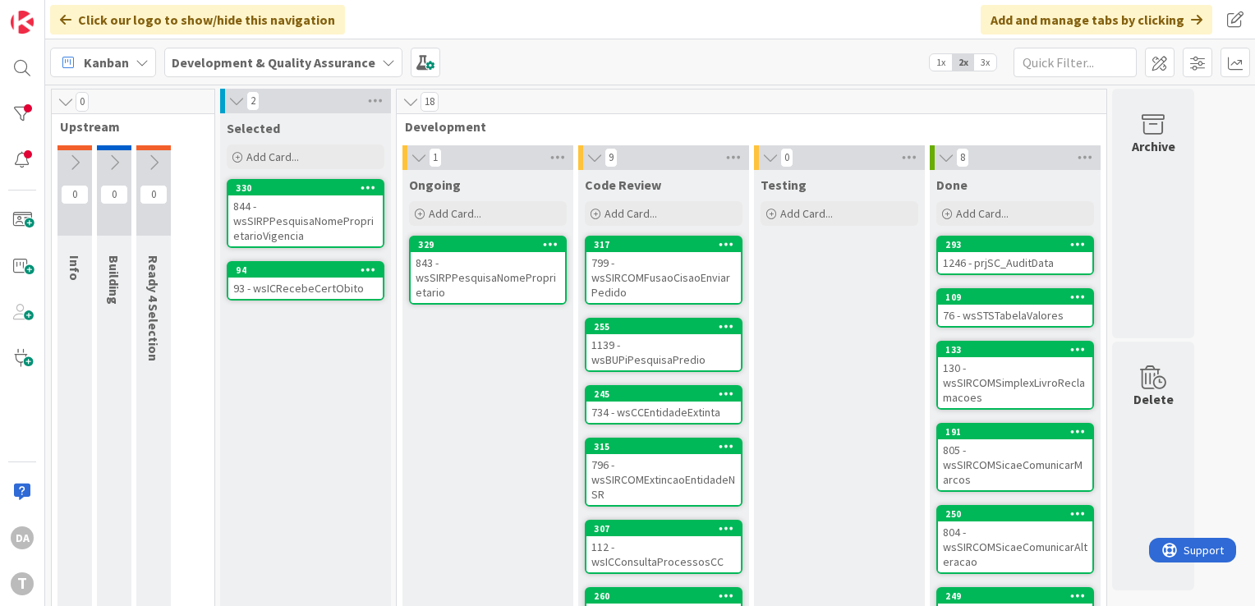
click at [992, 61] on span "3x" at bounding box center [985, 62] width 22 height 16
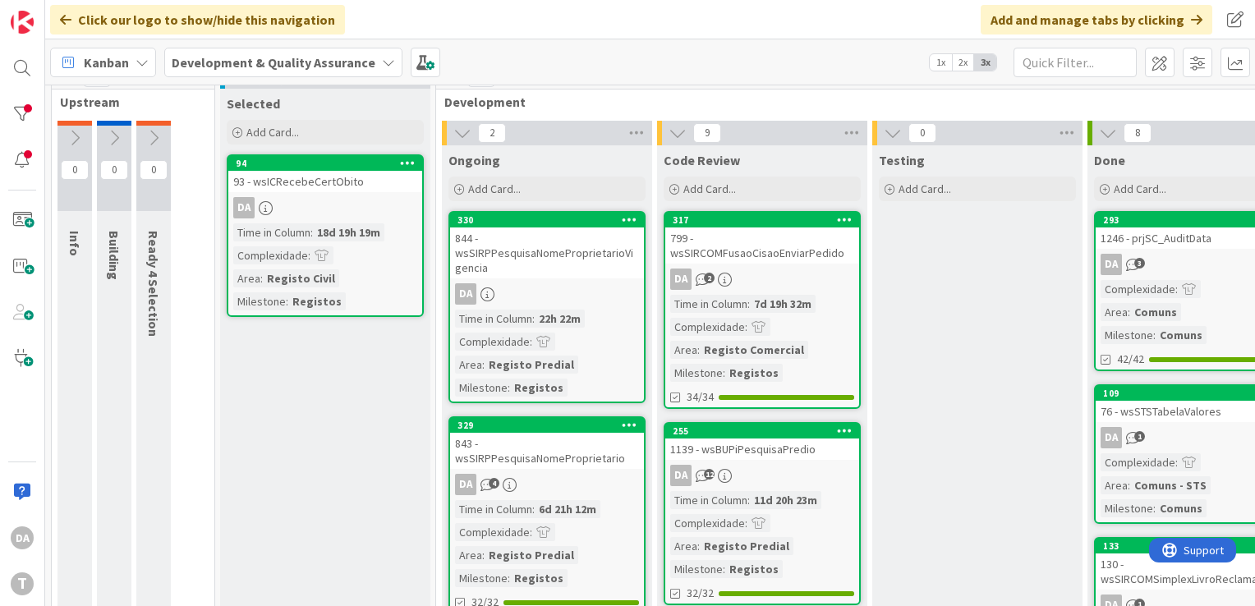
scroll to position [19, 0]
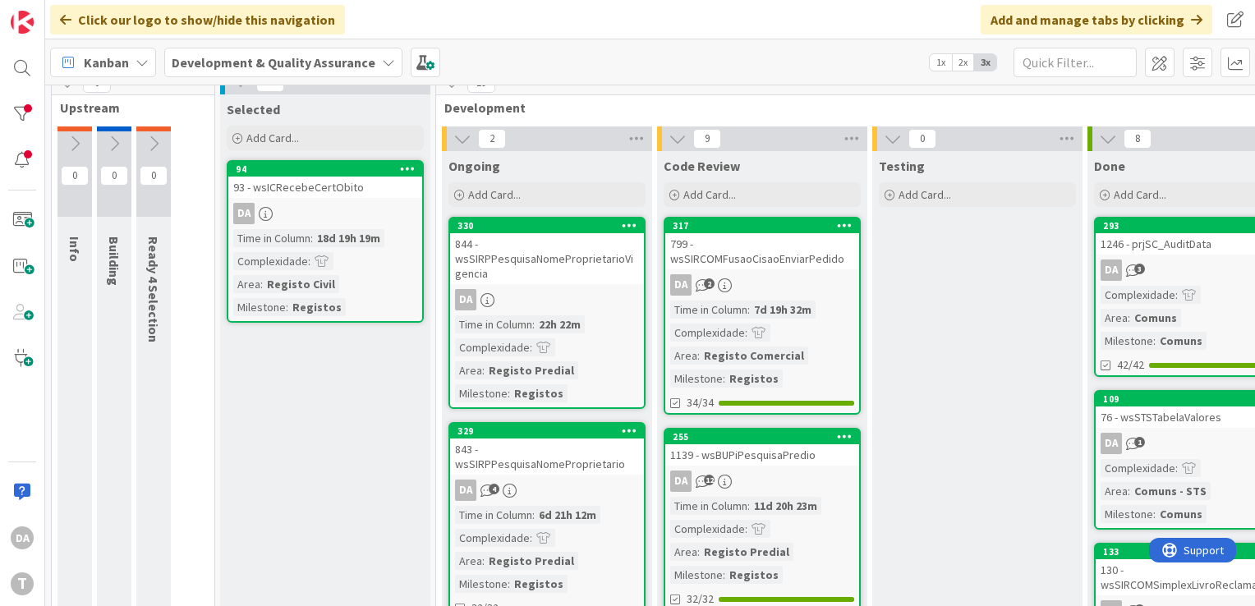
click at [967, 65] on span "2x" at bounding box center [963, 62] width 22 height 16
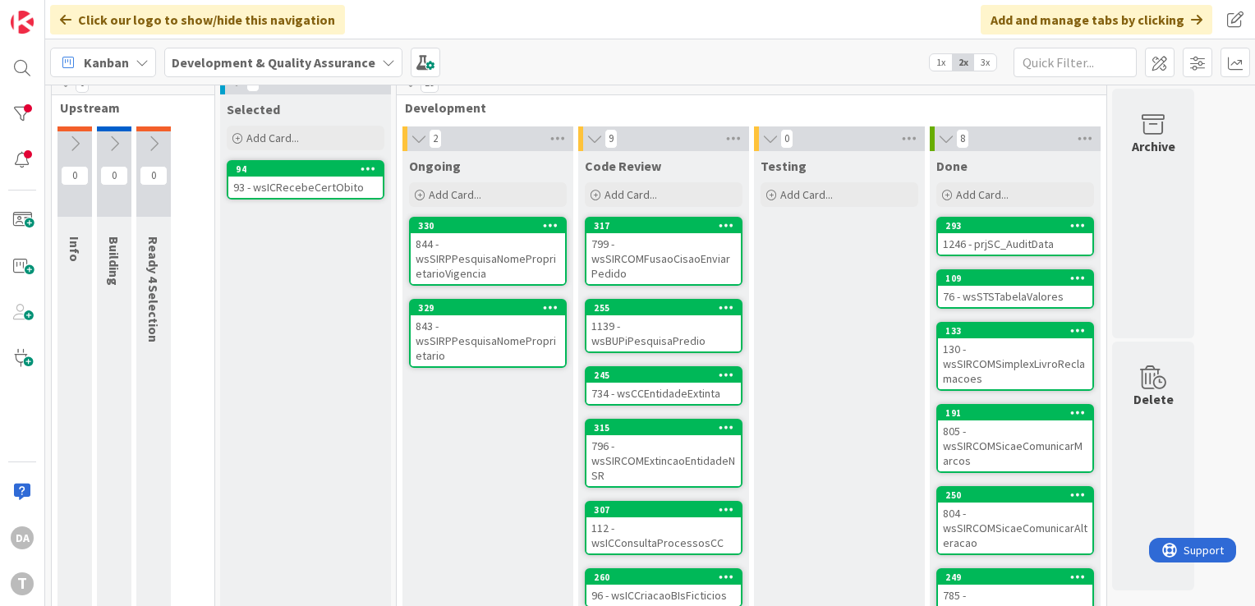
click at [485, 345] on div "843 - wsSIRPPesquisaNomeProprietario" at bounding box center [488, 340] width 154 height 51
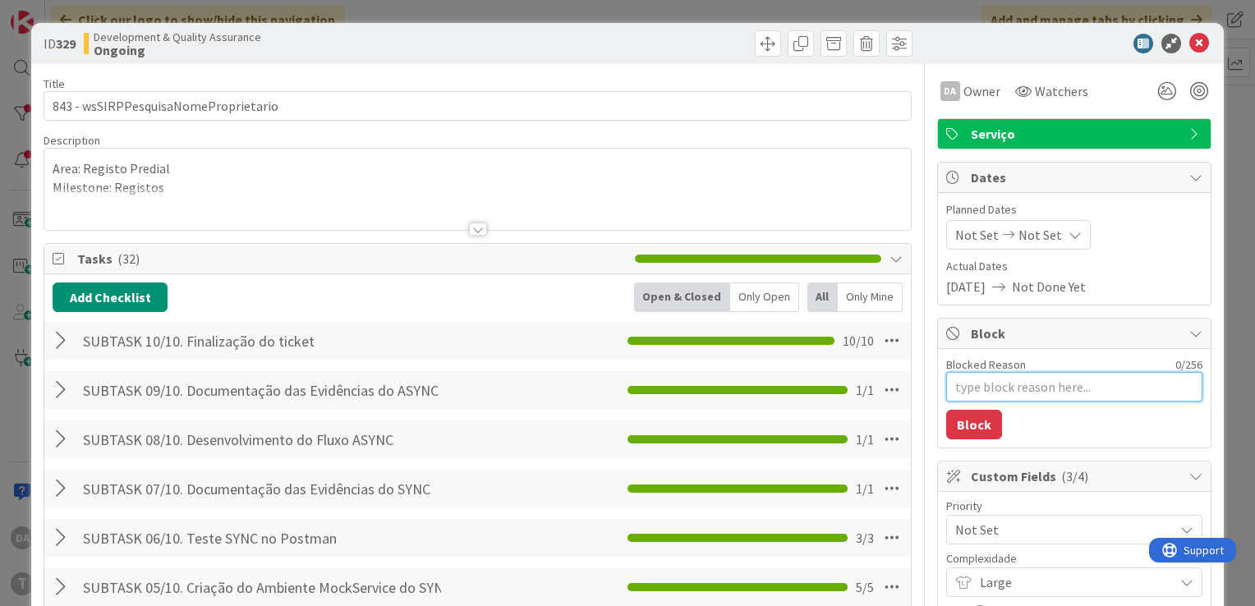
click at [988, 385] on textarea "Blocked Reason" at bounding box center [1074, 387] width 256 height 30
type textarea "x"
type textarea "f"
type textarea "x"
type textarea "fa"
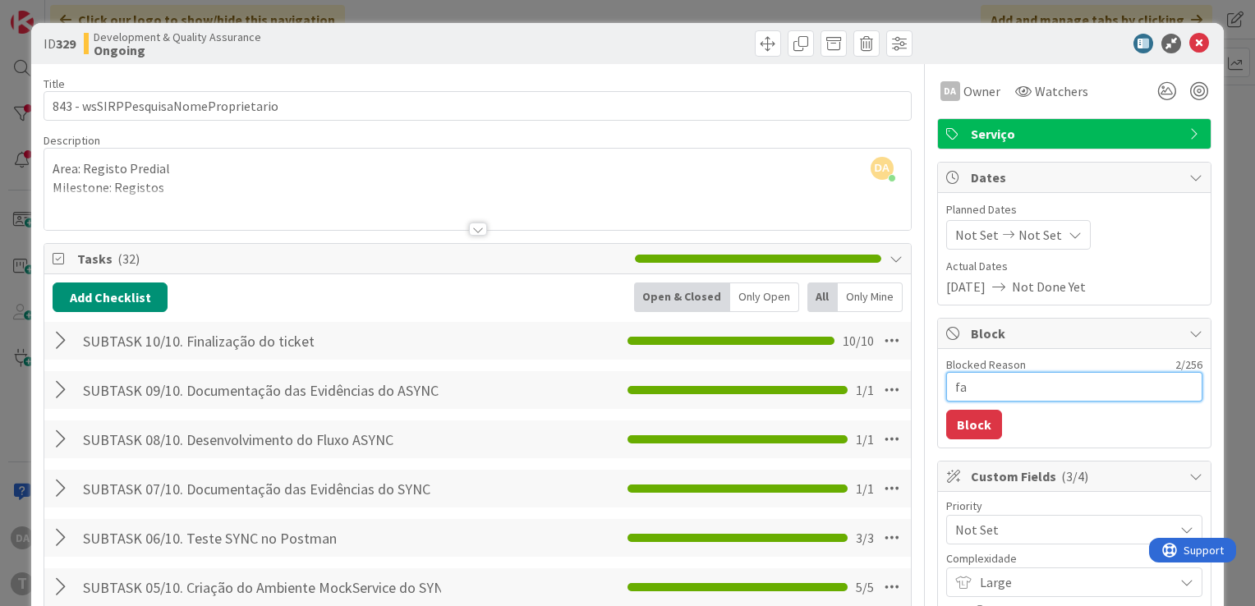
type textarea "x"
type textarea "fal"
type textarea "x"
type textarea "falt"
type textarea "x"
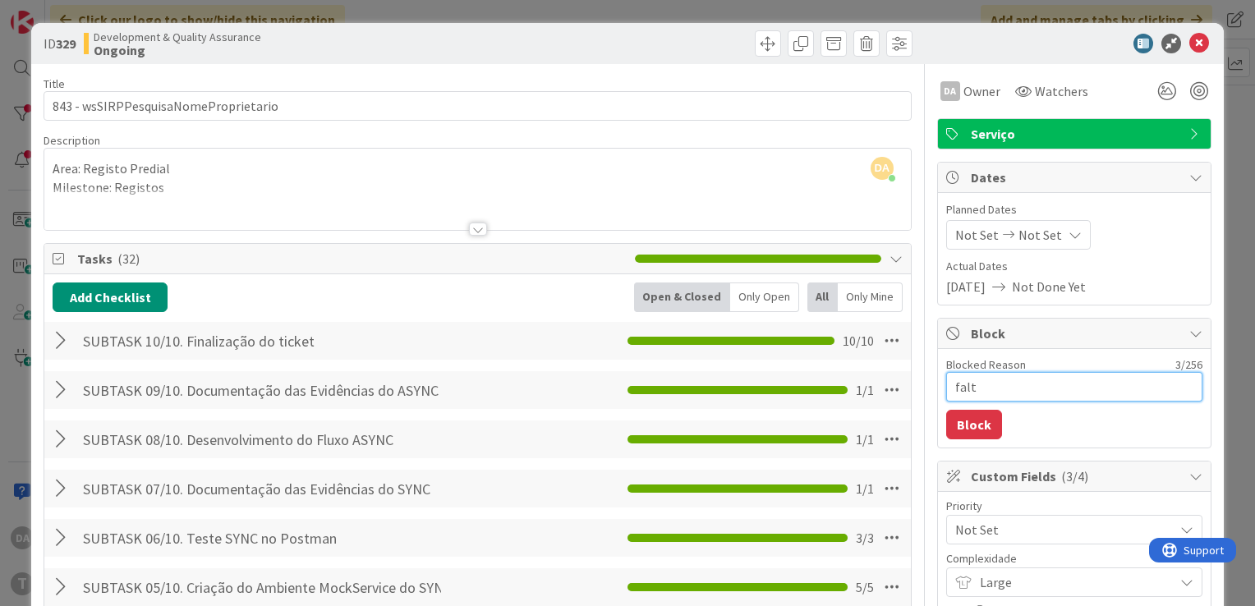
type textarea "falta"
type textarea "x"
type textarea "falta"
type textarea "x"
type textarea "falta v"
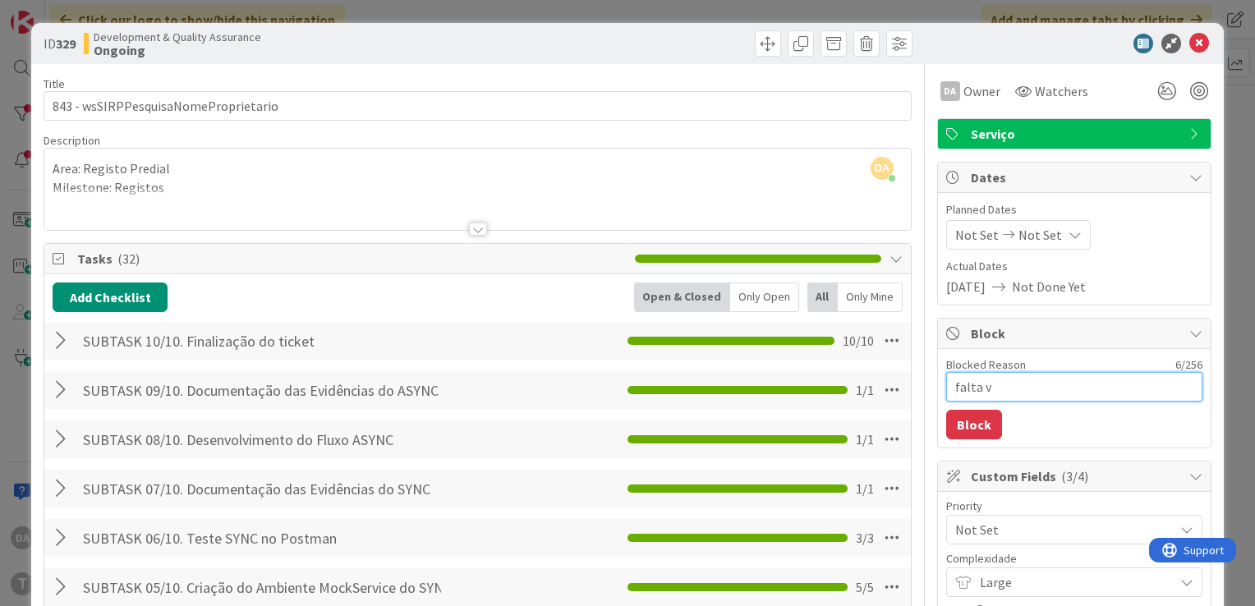
type textarea "x"
type textarea "falta va"
type textarea "x"
type textarea "falta val"
type textarea "x"
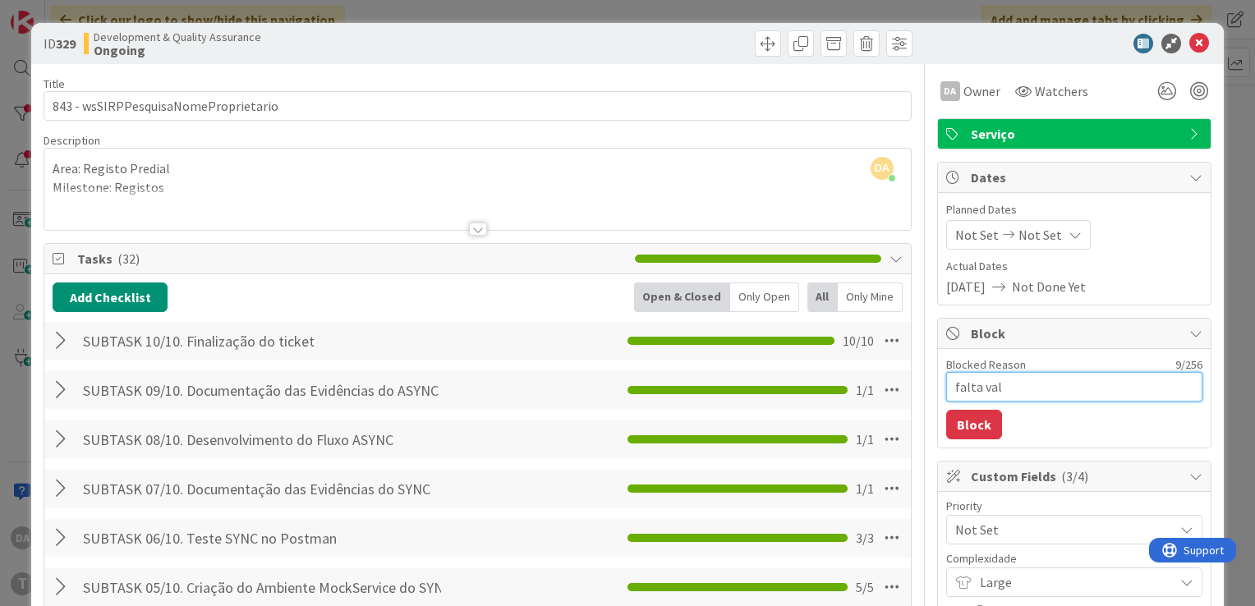
type textarea "falta vali"
type textarea "x"
type textarea "falta valid"
type textarea "x"
type textarea "falta valida"
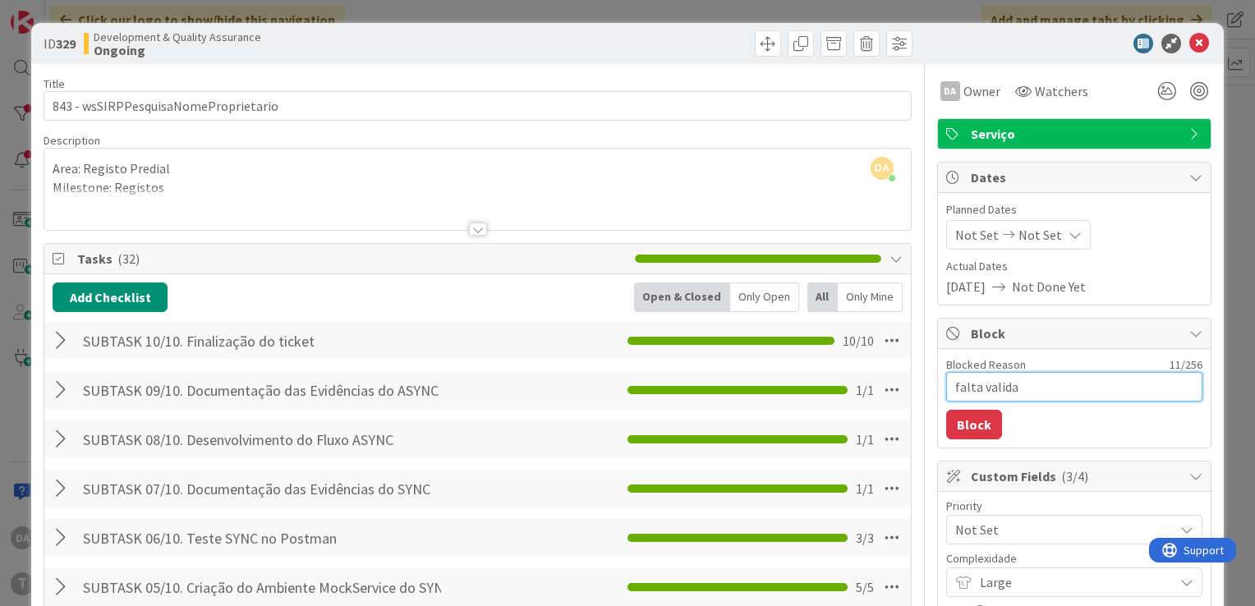
type textarea "x"
type textarea "falta validar"
type textarea "x"
type textarea "falta validar"
type textarea "x"
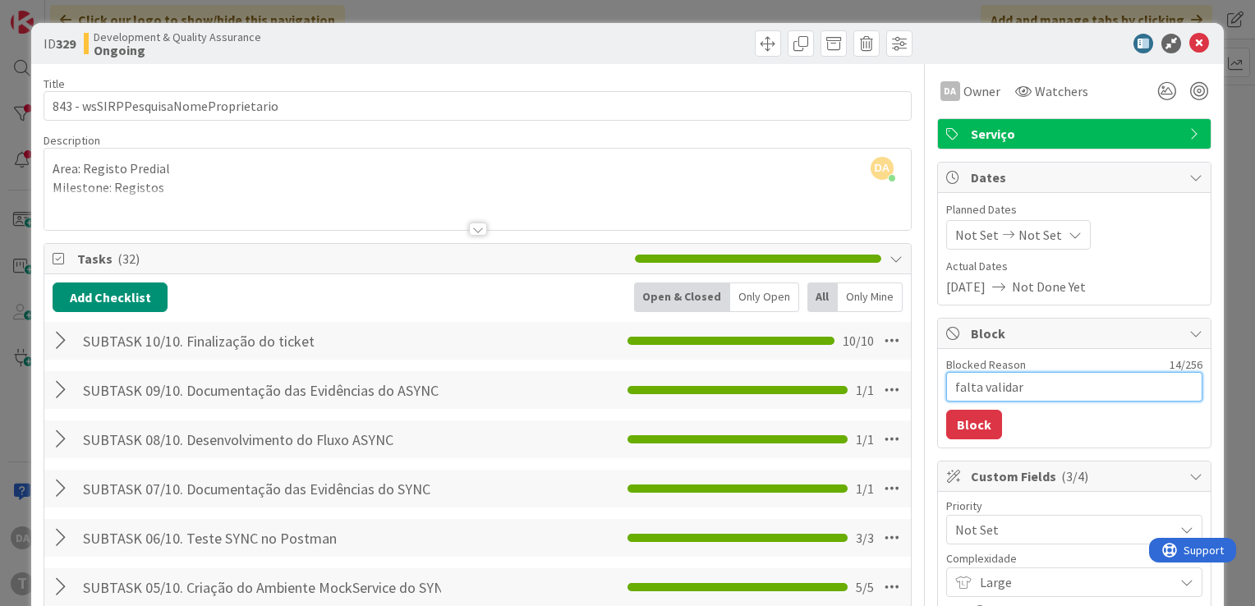
type textarea "falta validar c"
type textarea "x"
type textarea "falta validar co"
type textarea "x"
type textarea "falta validar com"
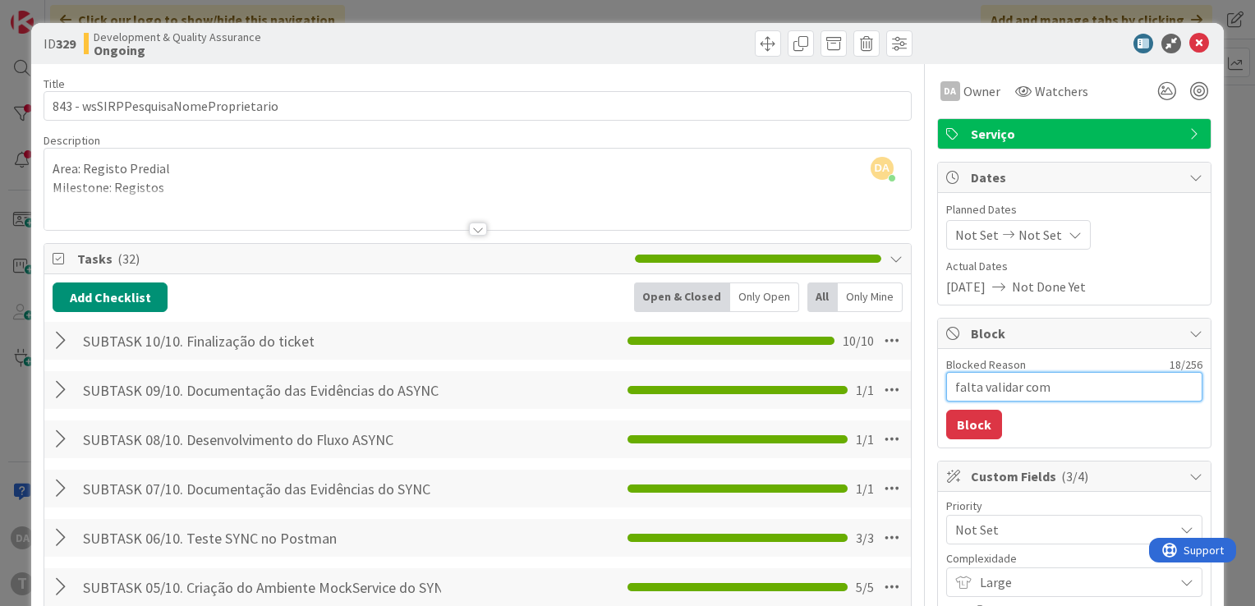
type textarea "x"
type textarea "falta validar com o"
type textarea "x"
type textarea "falta validar com o"
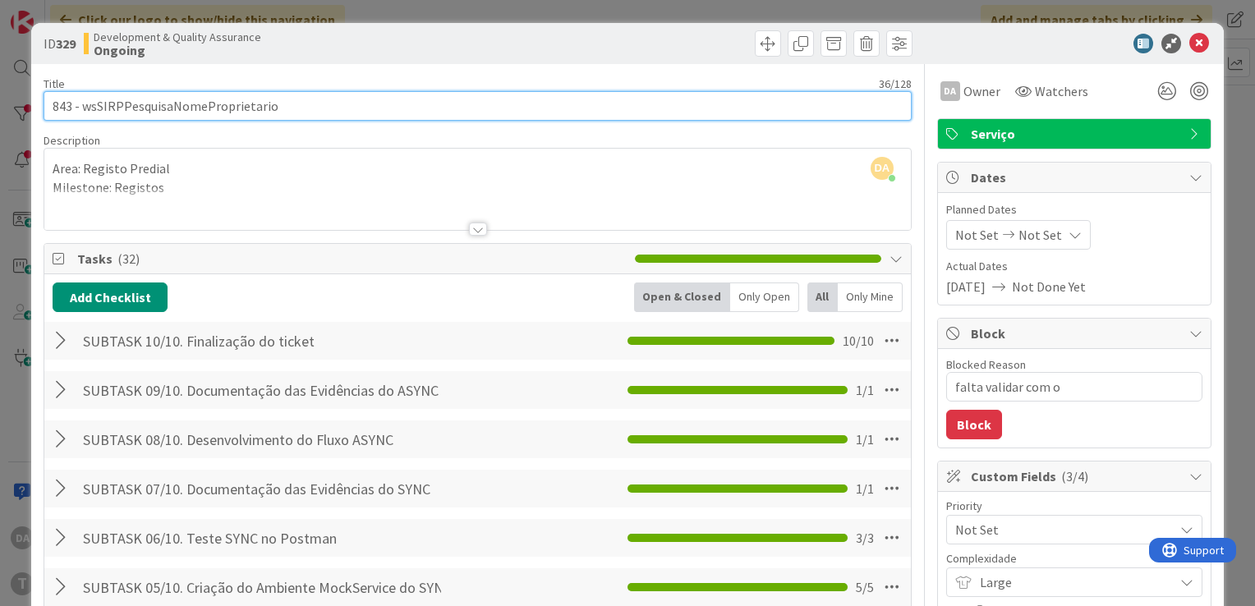
drag, startPoint x: 81, startPoint y: 105, endPoint x: 307, endPoint y: 104, distance: 226.7
click at [307, 104] on input "843 - wsSIRPPesquisaNomeProprietario" at bounding box center [478, 106] width 868 height 30
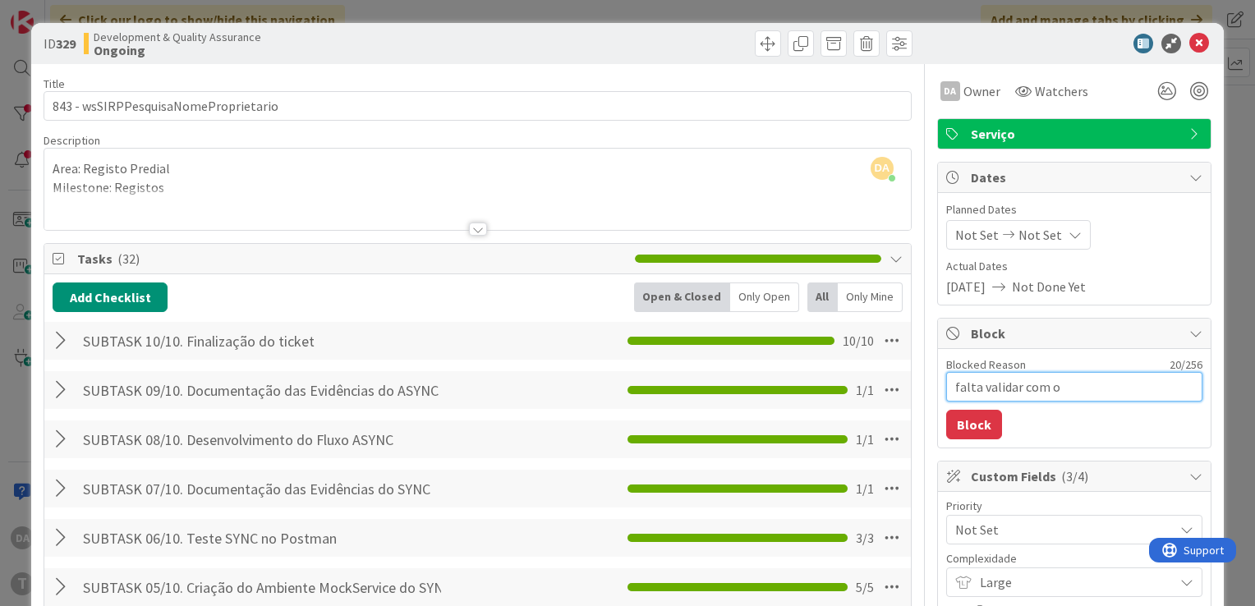
click at [1069, 387] on textarea "falta validar com o" at bounding box center [1074, 387] width 256 height 30
paste textarea "wsSIRPPesquisaNomeProprietario"
type textarea "x"
type textarea "falta validar com o wsSIRPPesquisaNomeProprietario"
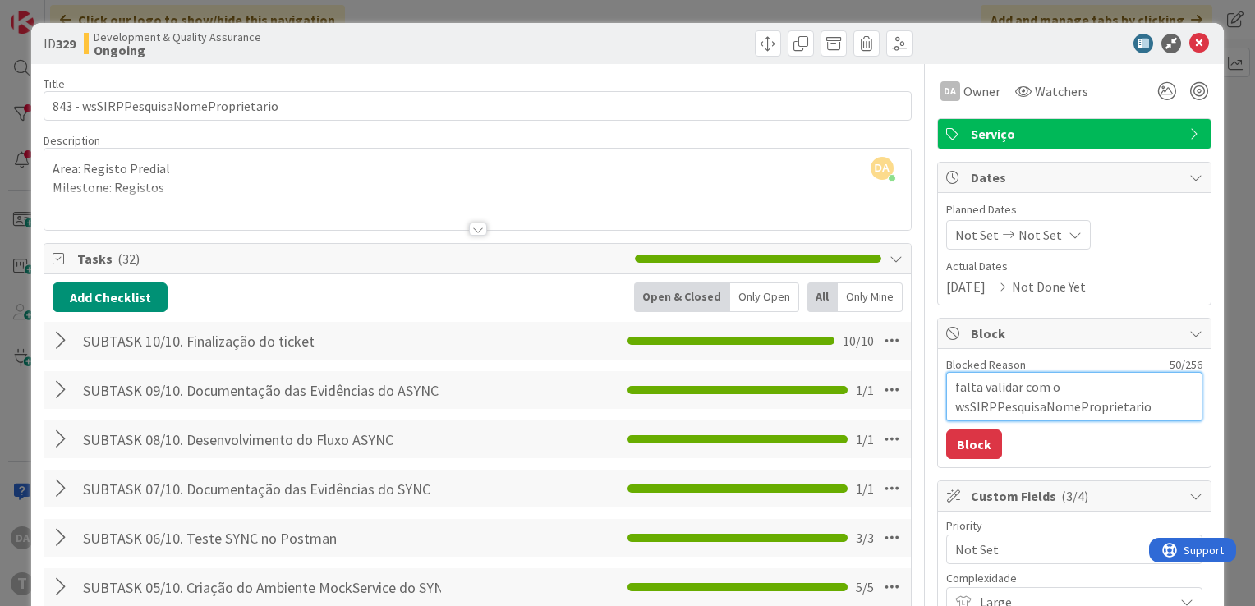
type textarea "x"
type textarea "falta validar com o wsSIRPPesquisaNomeProprietarioV"
type textarea "x"
type textarea "falta validar com o wsSIRPPesquisaNomeProprietarioVi"
type textarea "x"
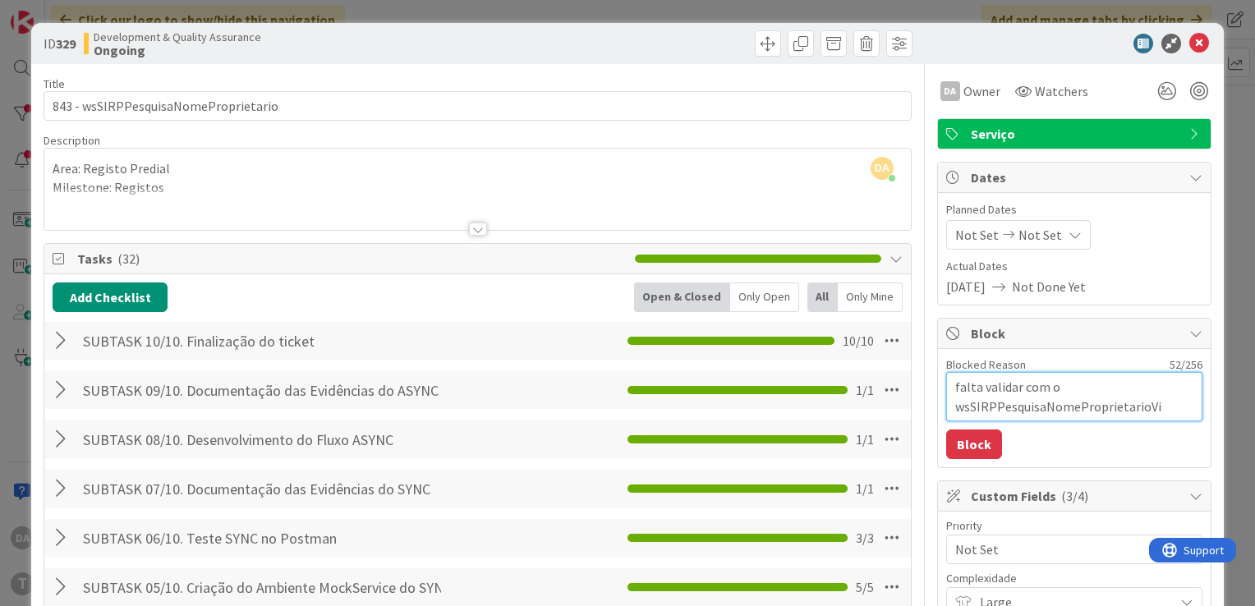
type textarea "falta validar com o wsSIRPPesquisaNomeProprietarioVig"
type textarea "x"
type textarea "falta validar com o wsSIRPPesquisaNomeProprietarioVige"
type textarea "x"
type textarea "falta validar com o wsSIRPPesquisaNomeProprietarioVigen"
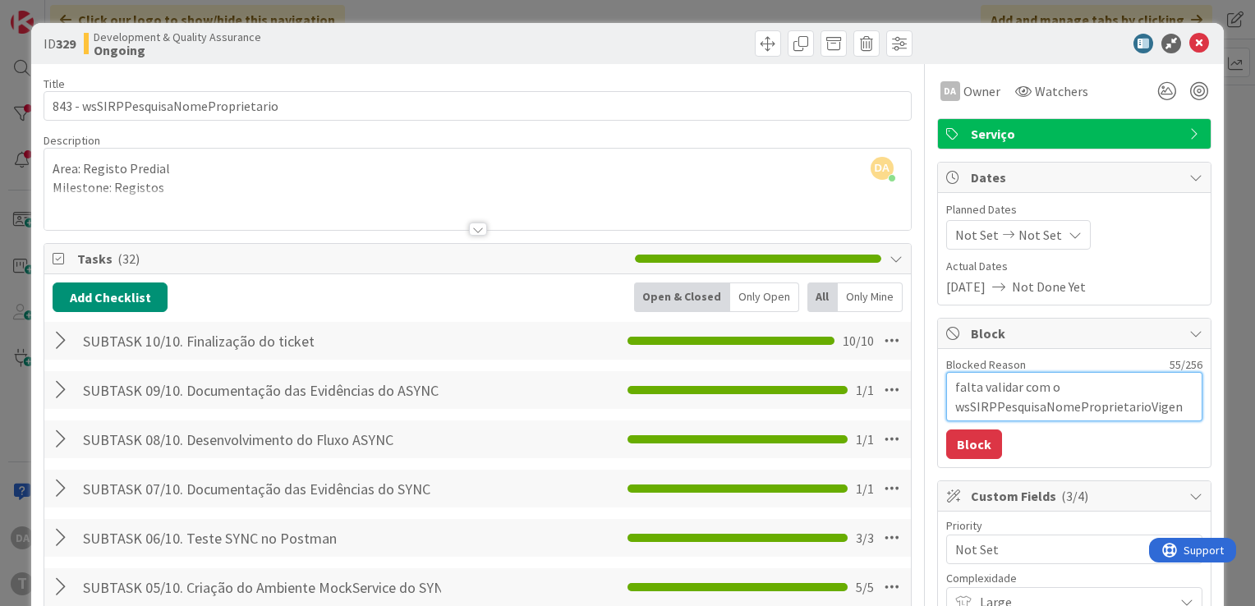
type textarea "x"
type textarea "falta validar com o wsSIRPPesquisaNomeProprietarioVigenc"
type textarea "x"
type textarea "falta validar com o wsSIRPPesquisaNomeProprietarioVigenci"
type textarea "x"
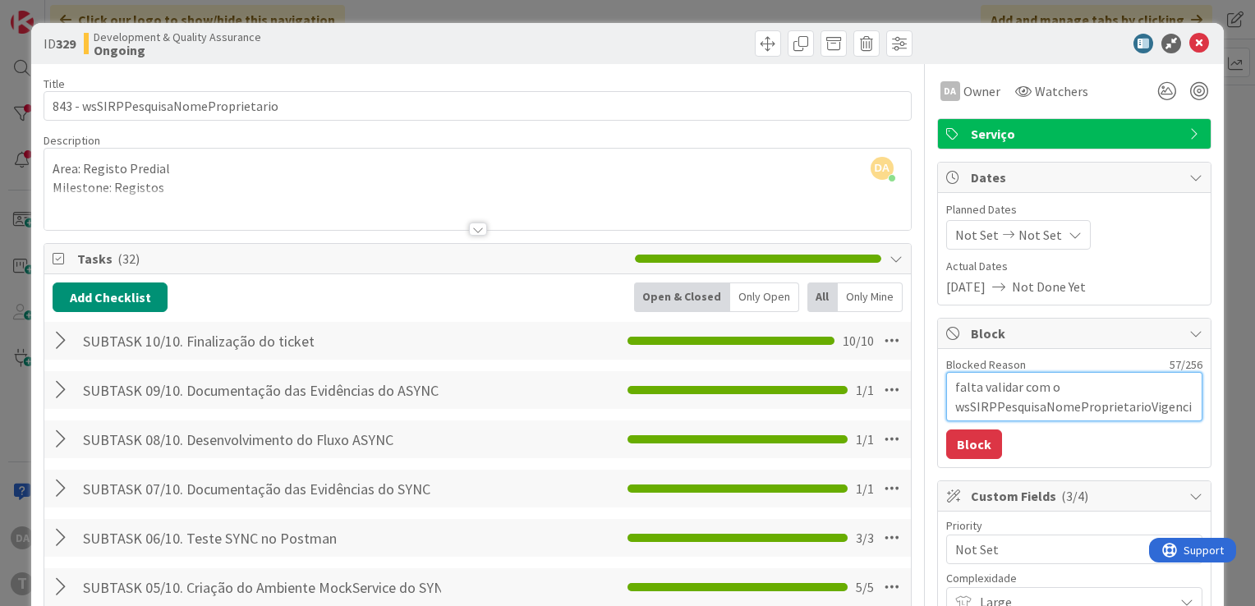
type textarea "falta validar com o wsSIRPPesquisaNomeProprietarioVigencia"
type textarea "x"
type textarea "falta validar com o wsSIRPPesquisaNomeProprietarioVigencia"
type textarea "x"
type textarea "falta validar com o wsSIRPPesquisaNomeProprietarioVigencia ("
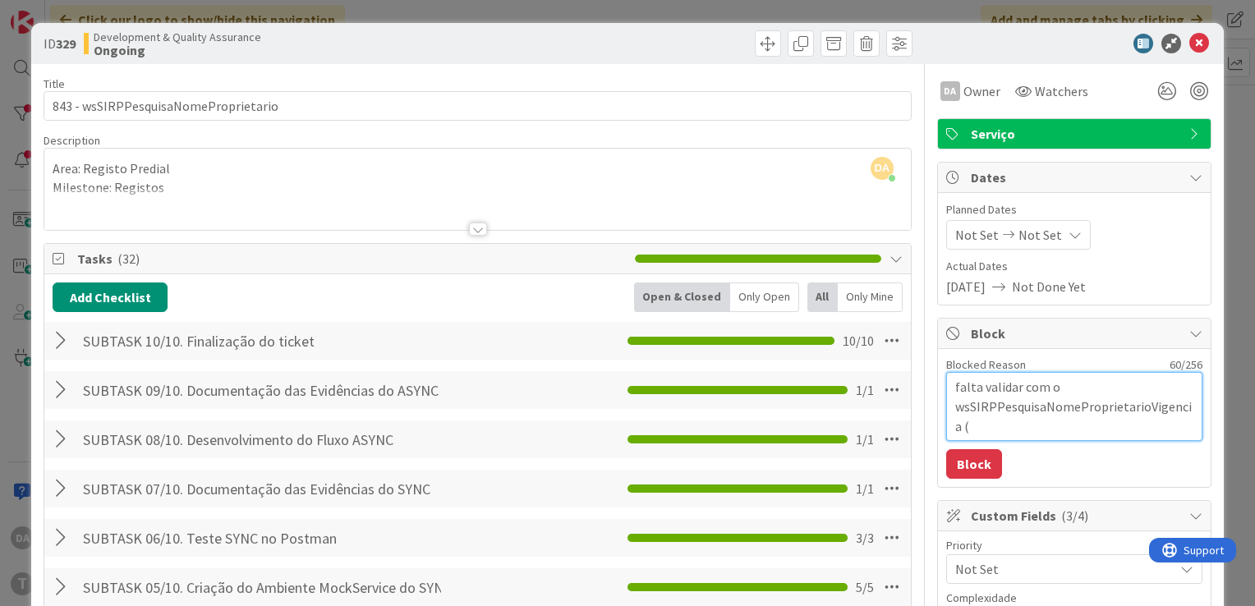
type textarea "x"
type textarea "falta validar com o wsSIRPPesquisaNomeProprietarioVigencia (o"
type textarea "x"
type textarea "falta validar com o wsSIRPPesquisaNomeProprietarioVigencia (o p"
type textarea "x"
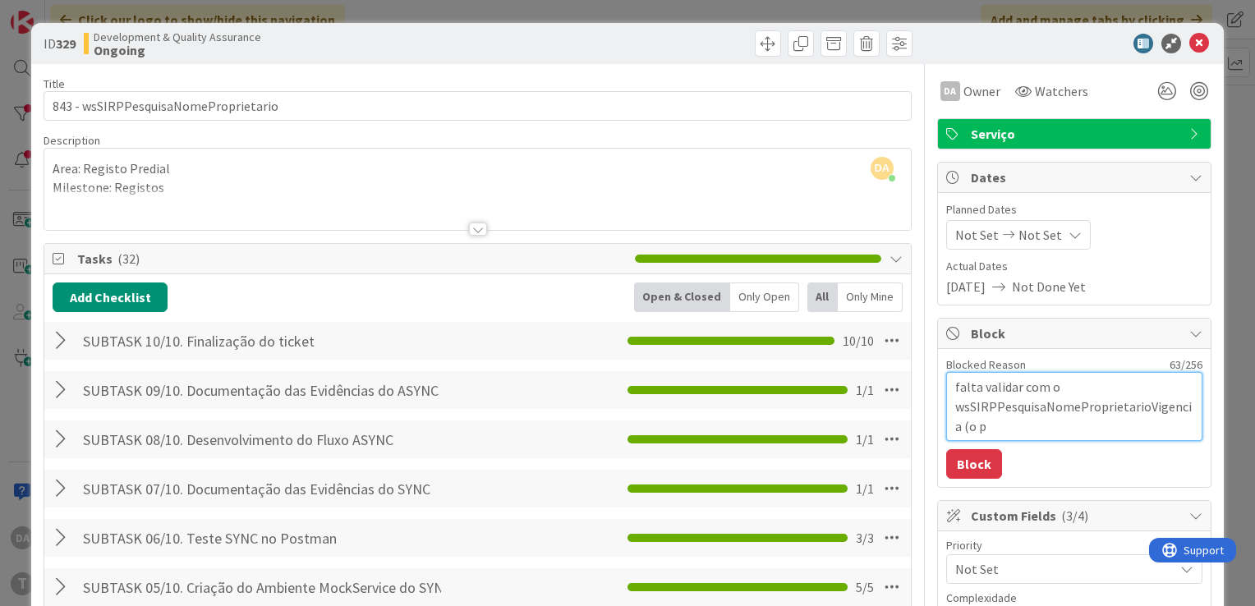
type textarea "falta validar com o wsSIRPPesquisaNomeProprietarioVigencia (o pr"
type textarea "x"
type textarea "falta validar com o wsSIRPPesquisaNomeProprietarioVigencia (o pro"
type textarea "x"
type textarea "falta validar com o wsSIRPPesquisaNomeProprietarioVigencia (o proc"
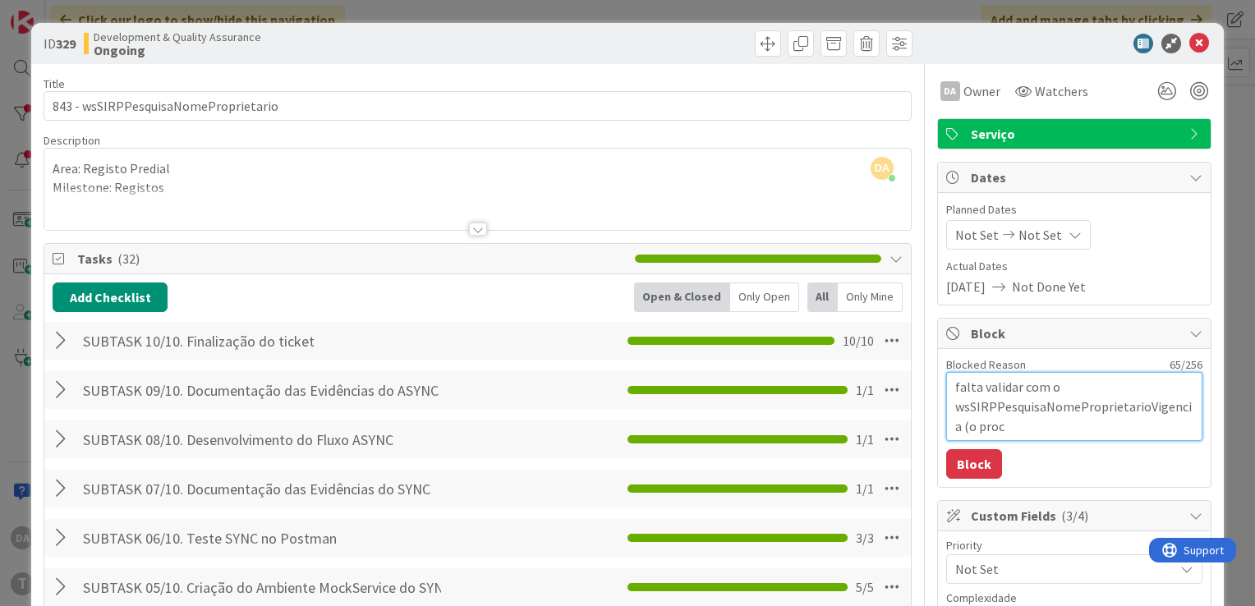
type textarea "x"
type textarea "falta validar com o wsSIRPPesquisaNomeProprietarioVigencia (o proce"
type textarea "x"
type textarea "falta validar com o wsSIRPPesquisaNomeProprietarioVigencia (o proces"
type textarea "x"
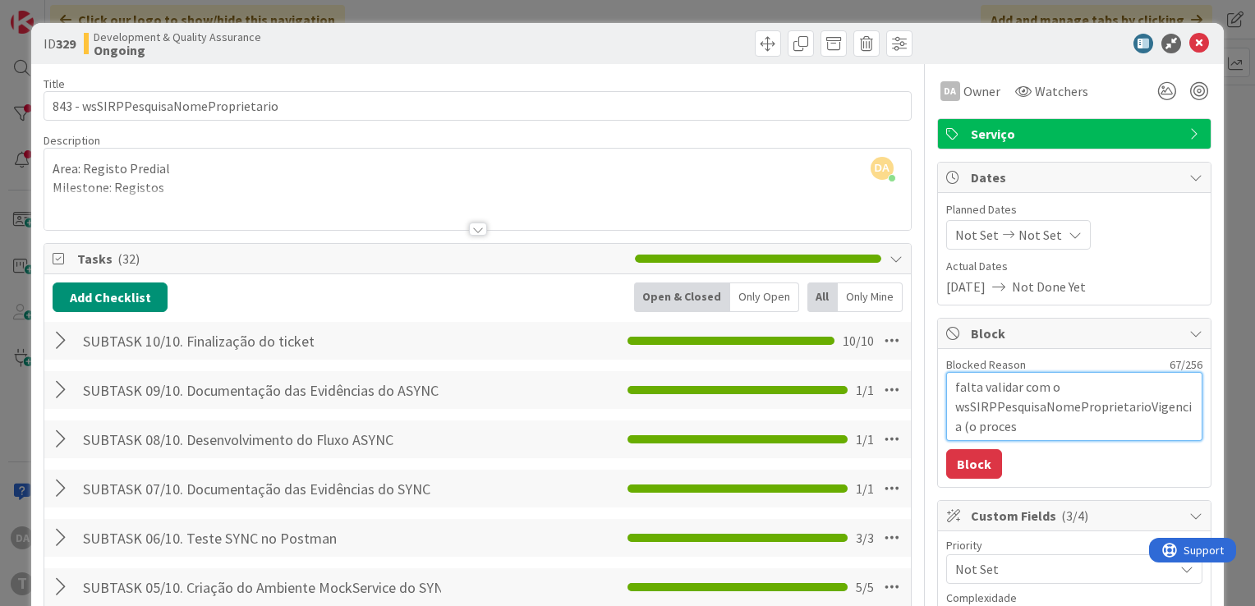
type textarea "falta validar com o wsSIRPPesquisaNomeProprietarioVigencia (o process"
type textarea "x"
type textarea "falta validar com o wsSIRPPesquisaNomeProprietarioVigencia (o processo"
type textarea "x"
type textarea "falta validar com o wsSIRPPesquisaNomeProprietarioVigencia (o processor"
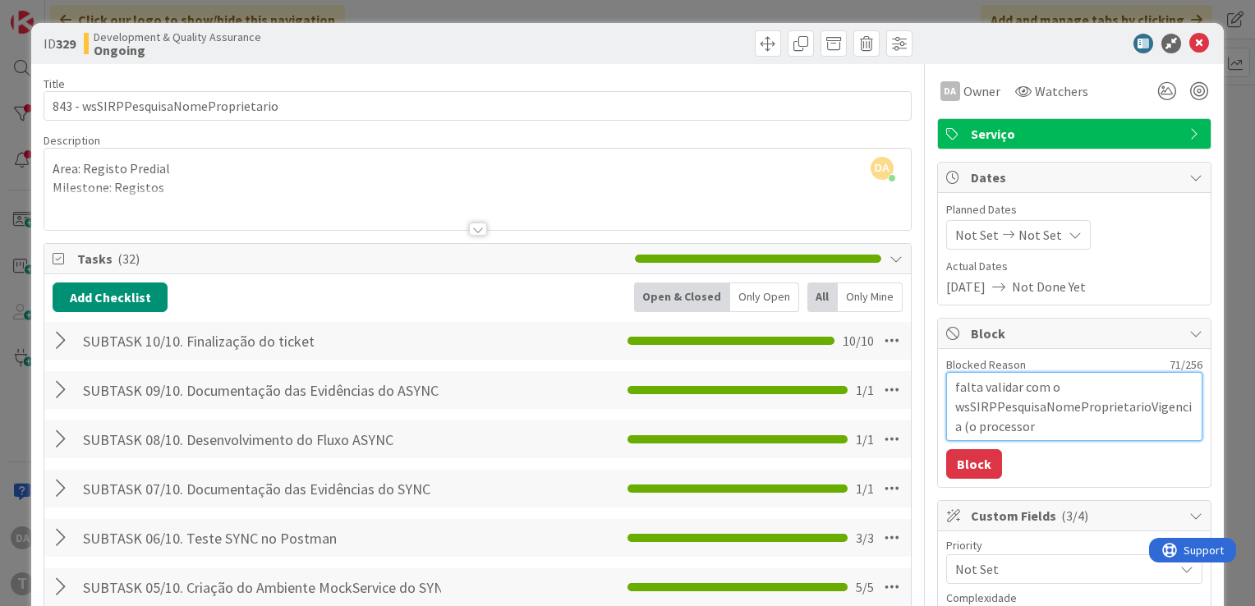
type textarea "x"
type textarea "falta validar com o wsSIRPPesquisaNomeProprietarioVigencia (o processor"
type textarea "x"
type textarea "falta validar com o wsSIRPPesquisaNomeProprietarioVigencia (o processor é"
type textarea "x"
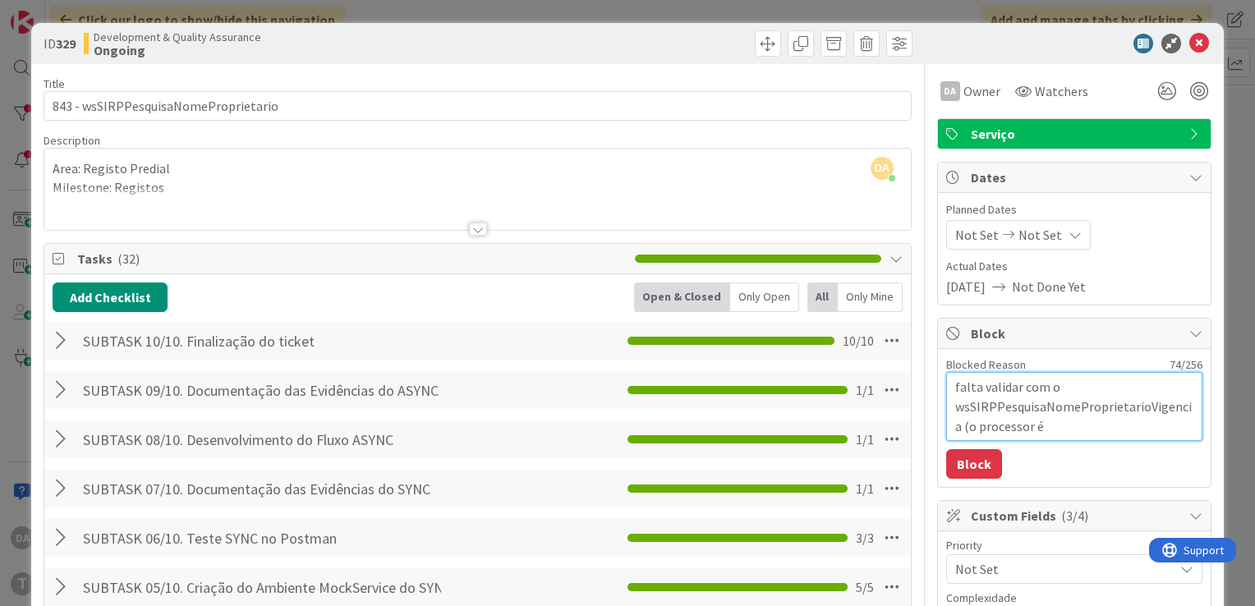
type textarea "falta validar com o wsSIRPPesquisaNomeProprietarioVigencia (o processor é o"
type textarea "x"
type textarea "falta validar com o wsSIRPPesquisaNomeProprietarioVigencia (o processor é o"
type textarea "x"
type textarea "falta validar com o wsSIRPPesquisaNomeProprietarioVigencia (o processor é o m"
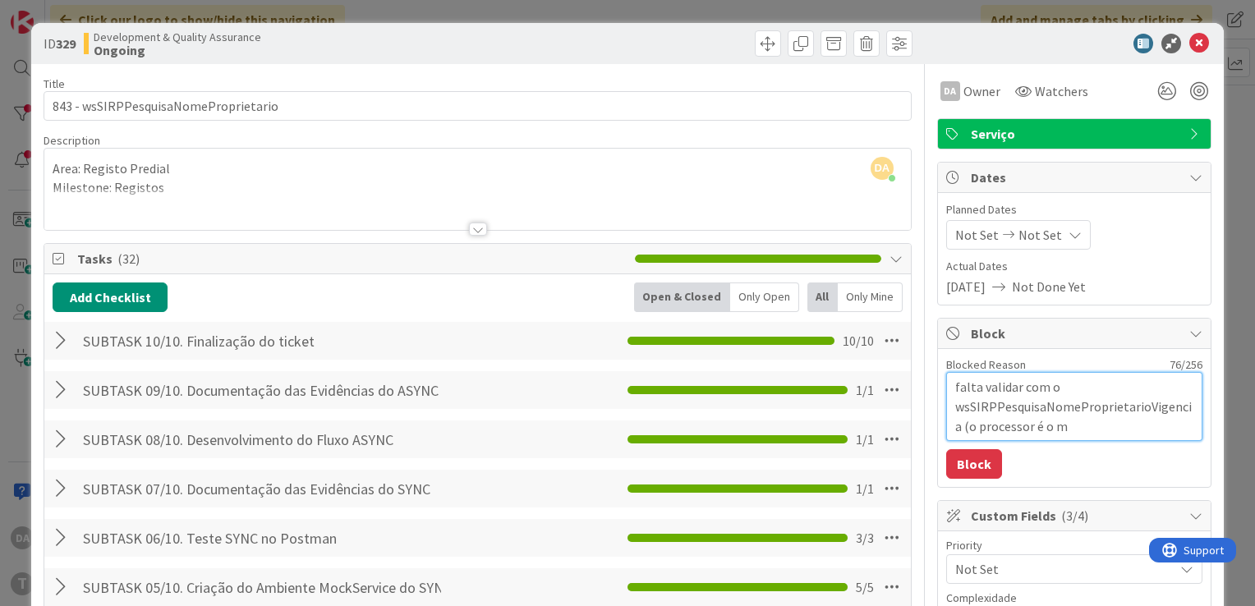
type textarea "x"
type textarea "falta validar com o wsSIRPPesquisaNomeProprietarioVigencia (o processor é o me"
type textarea "x"
type textarea "falta validar com o wsSIRPPesquisaNomeProprietarioVigencia (o processor é o mes"
type textarea "x"
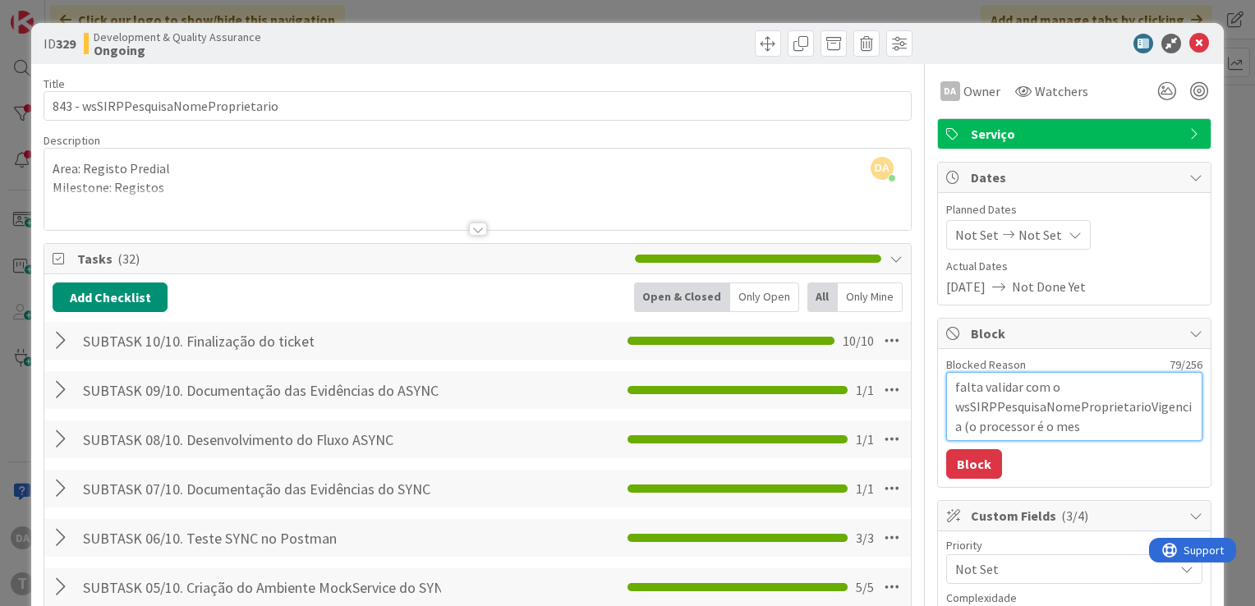
type textarea "falta validar com o wsSIRPPesquisaNomeProprietarioVigencia (o processor é o mesm"
type textarea "x"
type textarea "falta validar com o wsSIRPPesquisaNomeProprietarioVigencia (o processor é o mes…"
type textarea "x"
type textarea "falta validar com o wsSIRPPesquisaNomeProprietarioVigencia (o processor é o mes…"
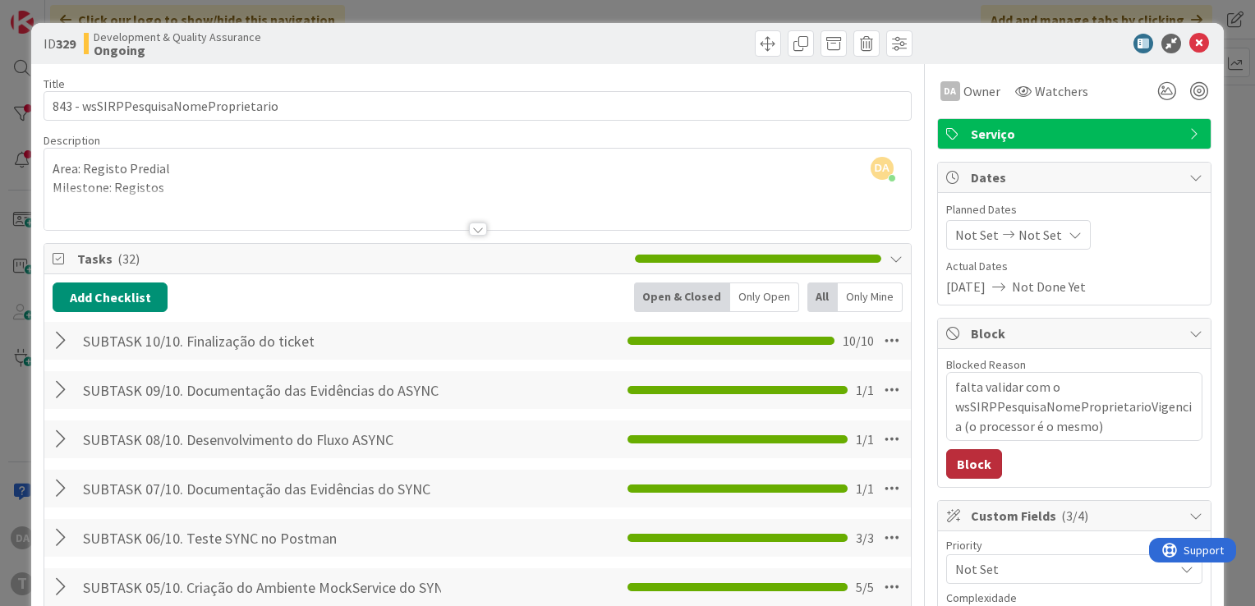
click at [970, 464] on button "Block" at bounding box center [974, 464] width 56 height 30
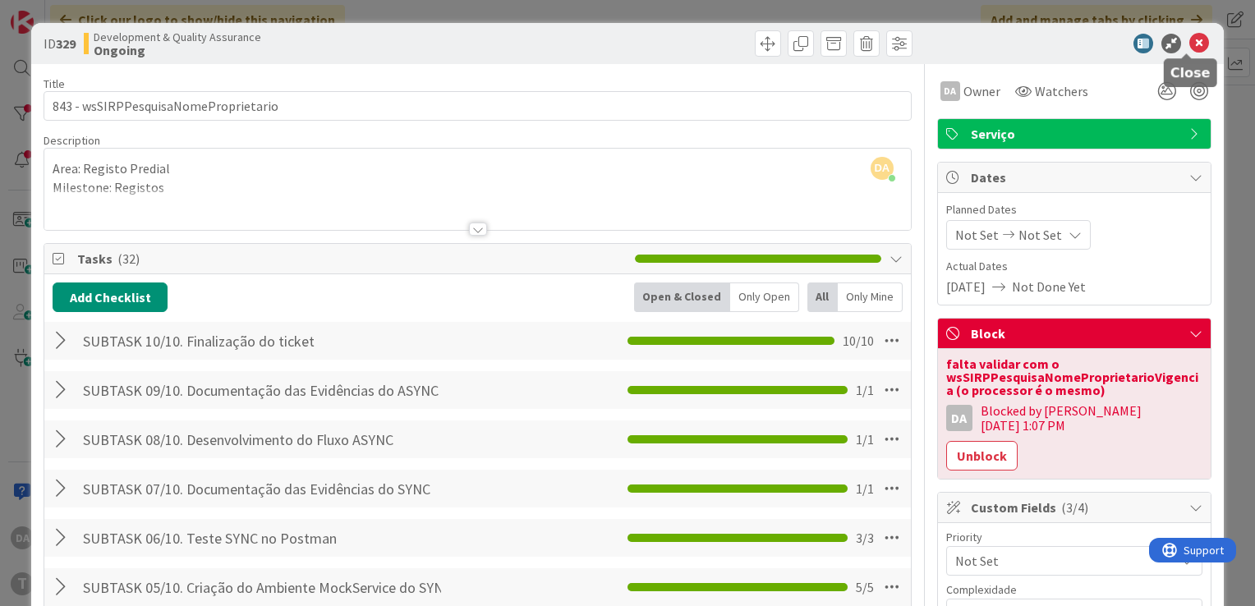
click at [1189, 41] on icon at bounding box center [1199, 44] width 20 height 20
